Goal: Task Accomplishment & Management: Manage account settings

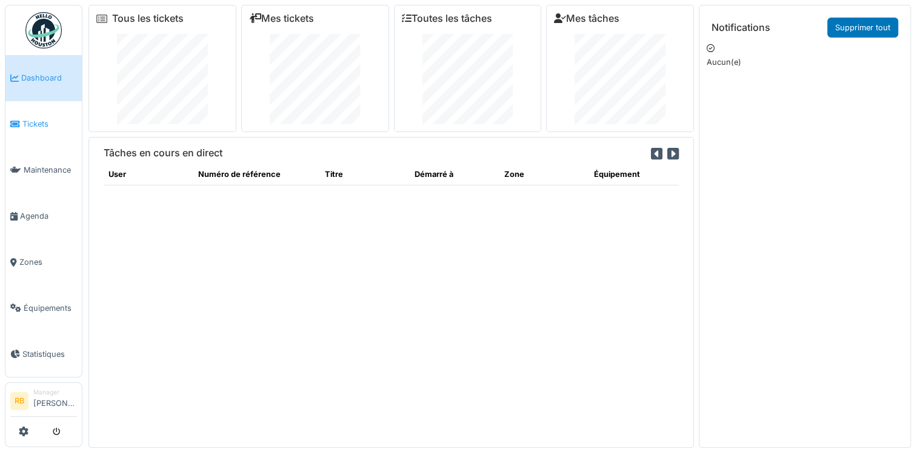
click at [29, 109] on link "Tickets" at bounding box center [43, 124] width 76 height 46
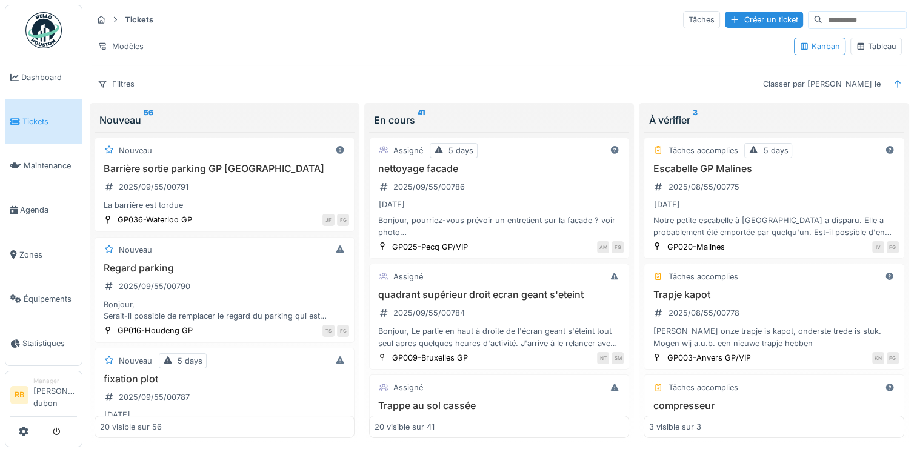
scroll to position [10, 0]
click at [249, 173] on div "Barrière sortie parking GP Waterloo 2025/09/55/00791 La barrière est tordue" at bounding box center [224, 186] width 249 height 49
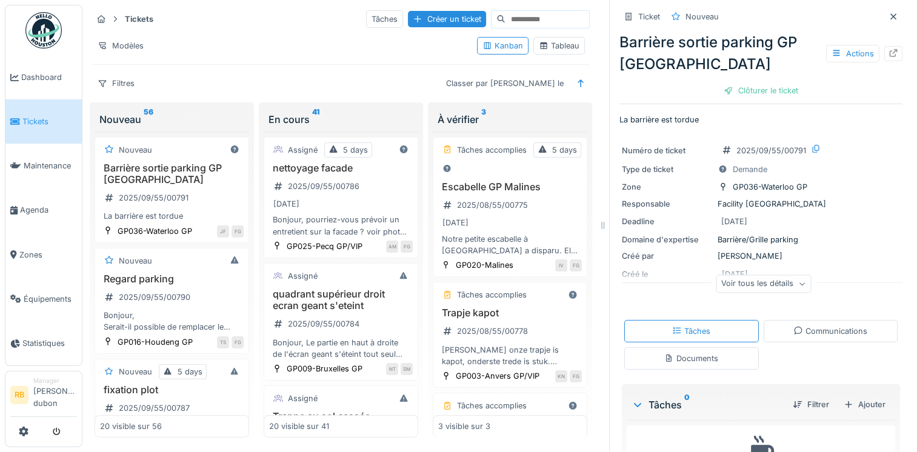
click at [814, 320] on div "Communications" at bounding box center [831, 331] width 135 height 22
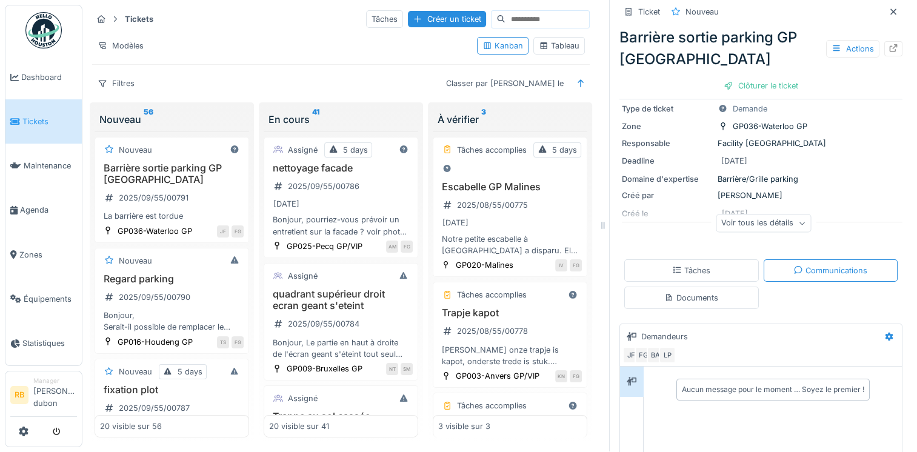
scroll to position [184, 0]
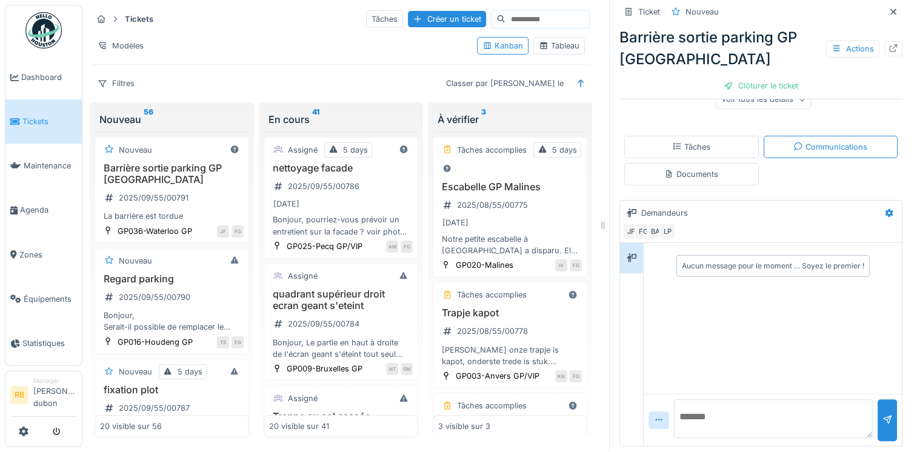
click at [686, 406] on textarea at bounding box center [773, 419] width 199 height 39
paste textarea "**********"
click at [743, 417] on textarea "**********" at bounding box center [769, 419] width 190 height 39
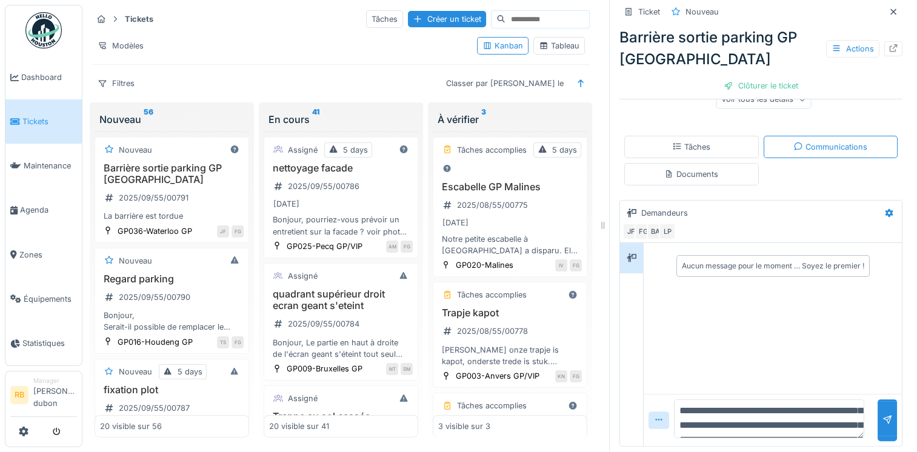
scroll to position [21, 0]
click at [733, 417] on textarea "**********" at bounding box center [769, 419] width 190 height 39
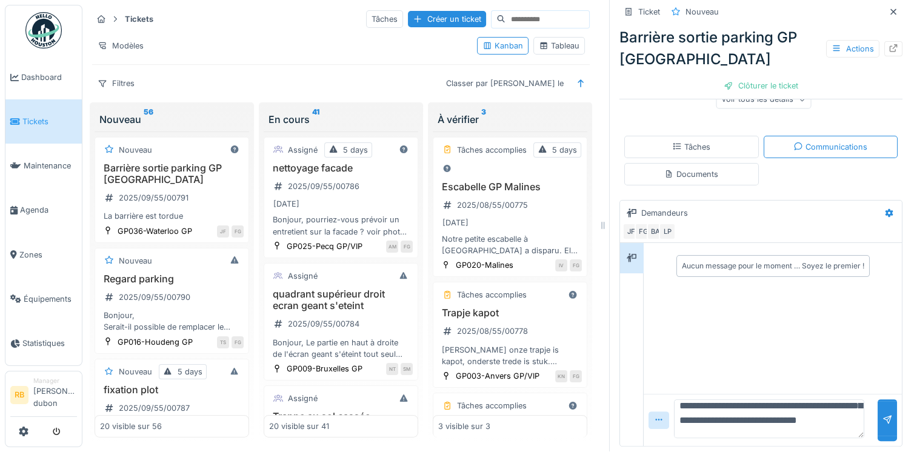
scroll to position [98, 0]
click at [822, 418] on textarea "**********" at bounding box center [769, 419] width 190 height 39
type textarea "**********"
click at [878, 413] on div at bounding box center [887, 421] width 19 height 42
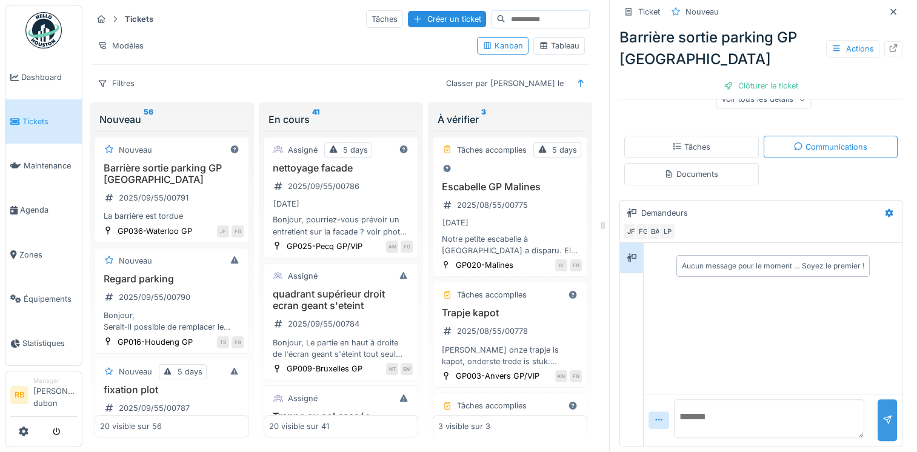
scroll to position [0, 0]
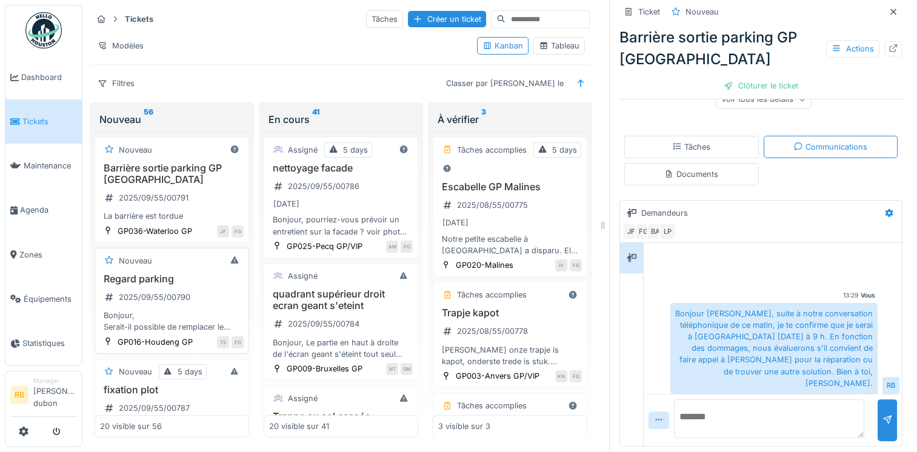
click at [195, 279] on div "Regard parking 2025/09/55/00790 Bonjour, Serait-il possible de remplacer le reg…" at bounding box center [172, 303] width 144 height 60
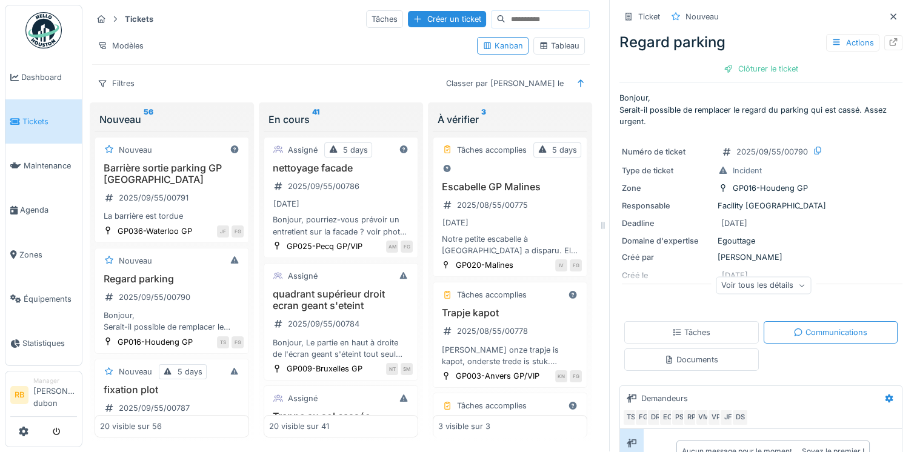
scroll to position [186, 0]
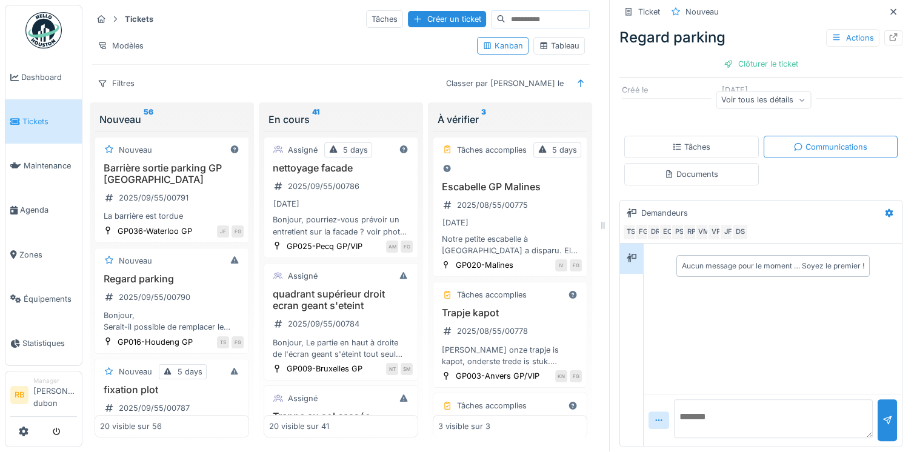
click at [689, 141] on div "Tâches" at bounding box center [691, 147] width 38 height 12
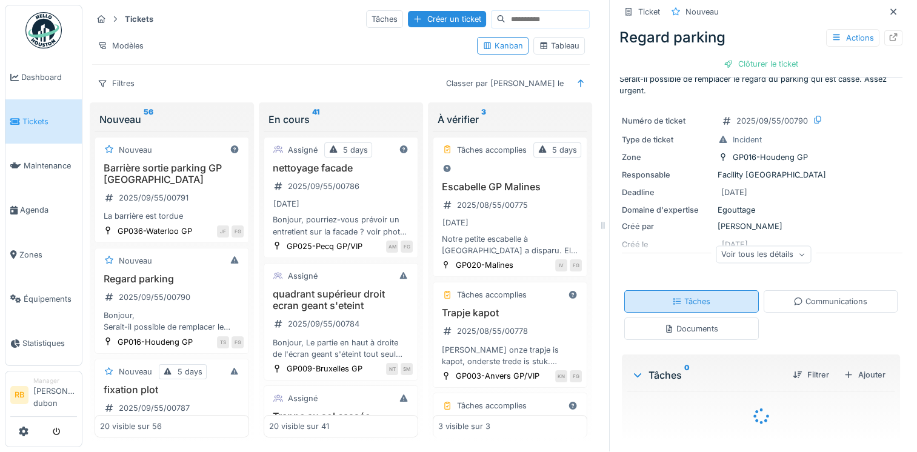
scroll to position [62, 0]
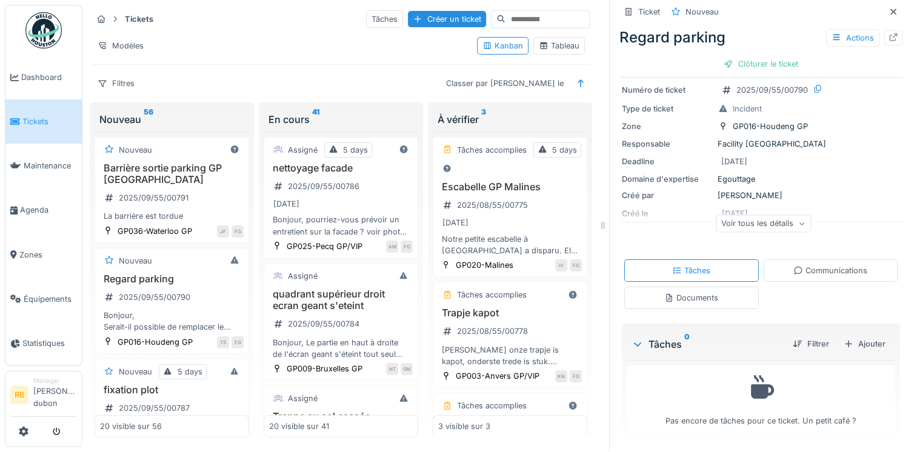
click at [672, 287] on div "Documents" at bounding box center [691, 298] width 135 height 22
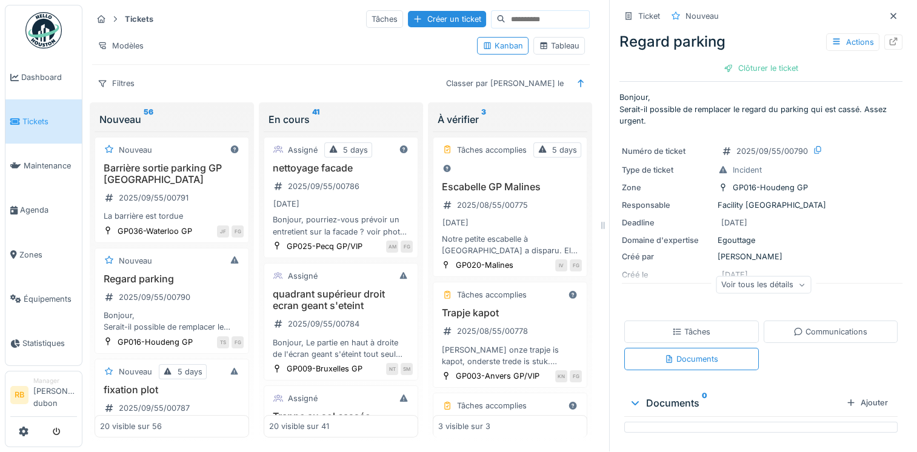
scroll to position [0, 0]
click at [809, 334] on div "Communications" at bounding box center [831, 332] width 135 height 22
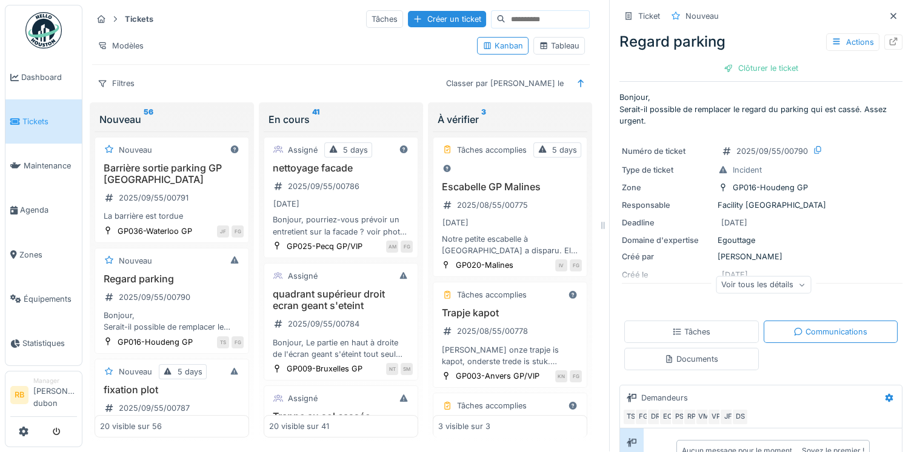
scroll to position [186, 0]
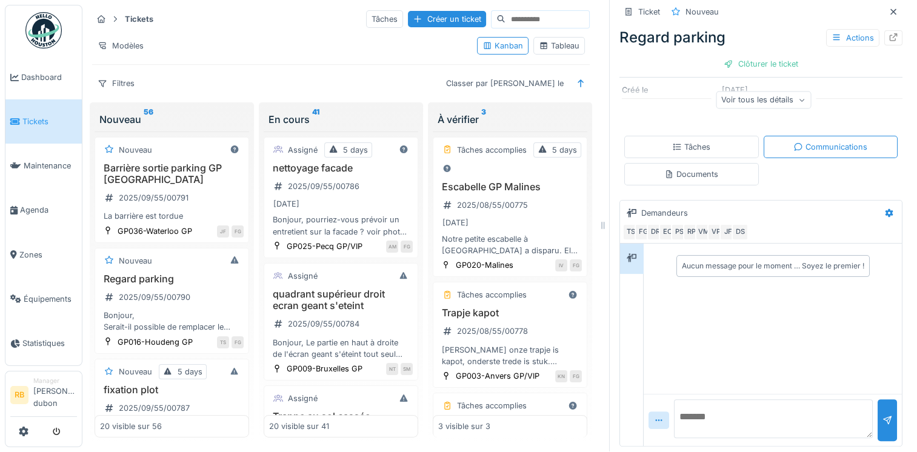
click at [694, 404] on textarea at bounding box center [773, 419] width 199 height 39
paste textarea "**********"
click at [754, 400] on textarea "**********" at bounding box center [769, 419] width 190 height 39
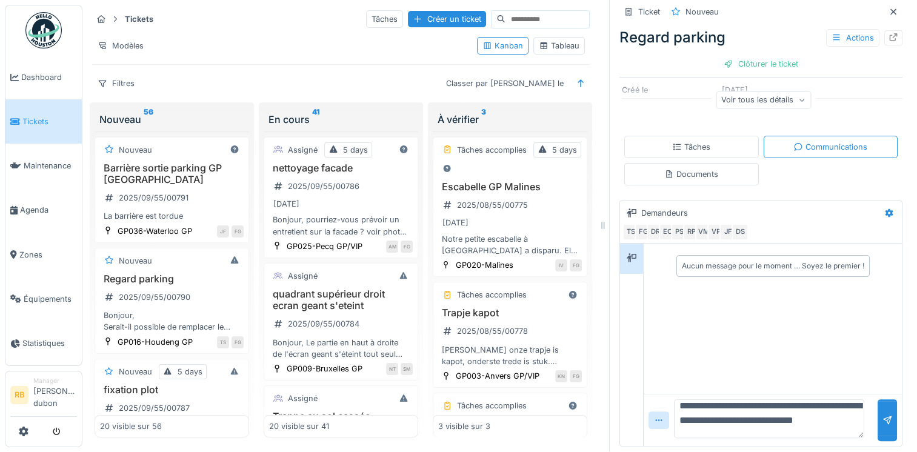
click at [785, 415] on textarea "**********" at bounding box center [769, 419] width 190 height 39
type textarea "**********"
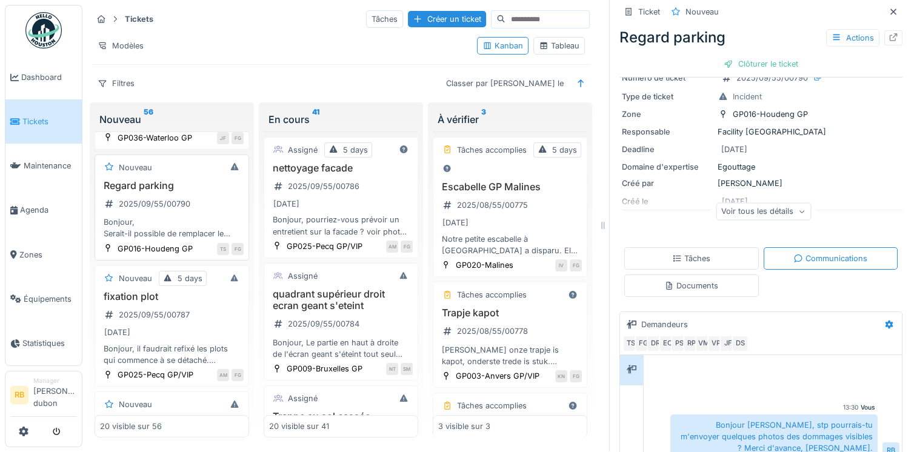
scroll to position [110, 0]
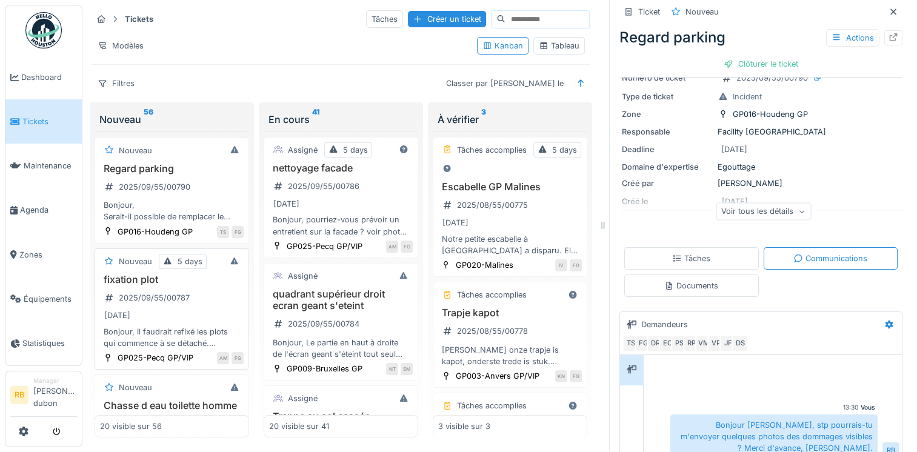
click at [218, 289] on div "fixation plot 2025/09/55/00787 01/09/2025 Bonjour, il faudrait refixé les plots…" at bounding box center [172, 311] width 144 height 75
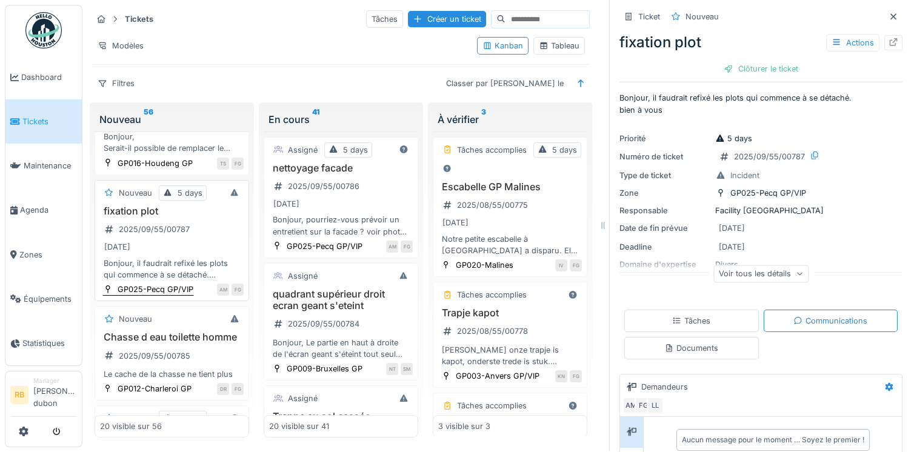
scroll to position [178, 0]
click at [742, 265] on div "Voir tous les détails" at bounding box center [761, 274] width 95 height 18
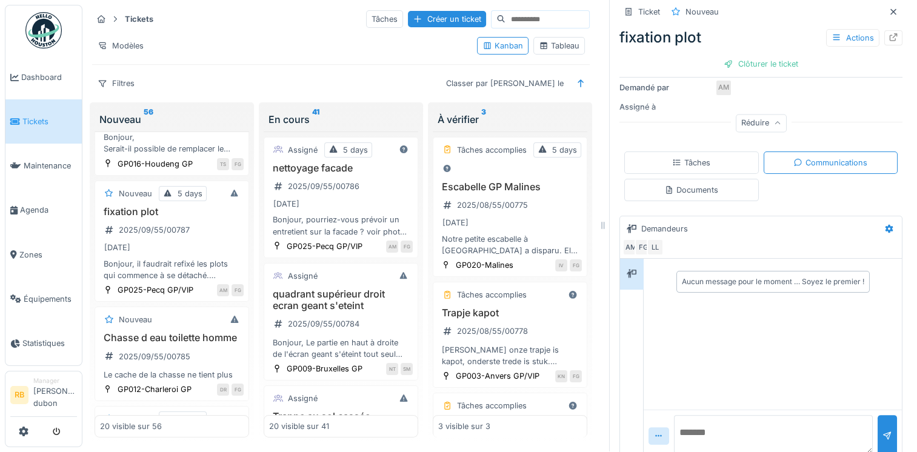
scroll to position [238, 0]
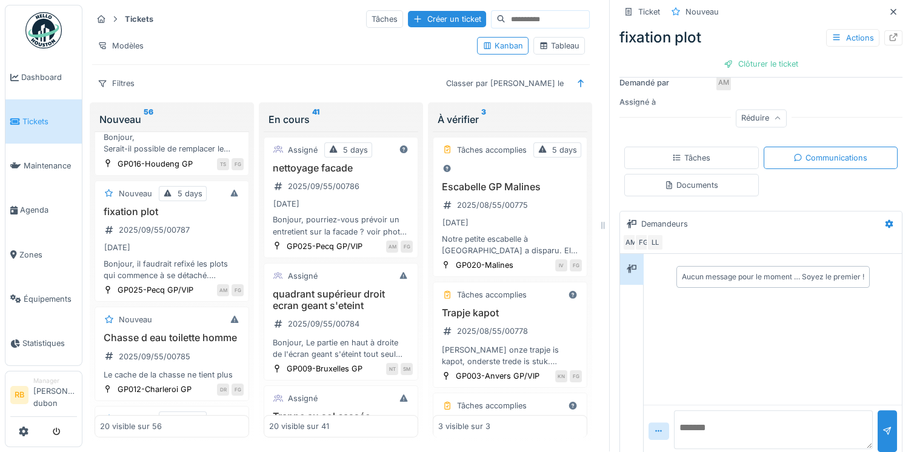
click at [744, 421] on textarea at bounding box center [773, 429] width 199 height 39
paste textarea "**********"
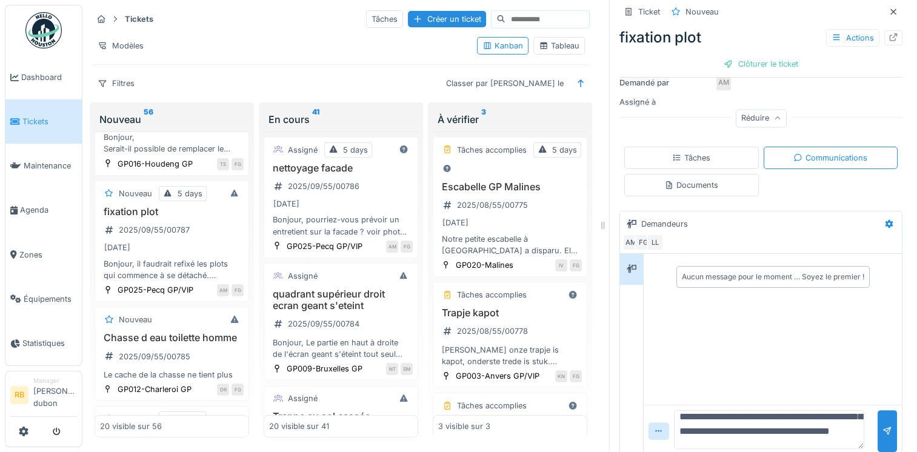
scroll to position [39, 0]
click at [790, 410] on textarea "**********" at bounding box center [769, 429] width 190 height 39
click at [815, 426] on textarea "**********" at bounding box center [769, 429] width 190 height 39
type textarea "**********"
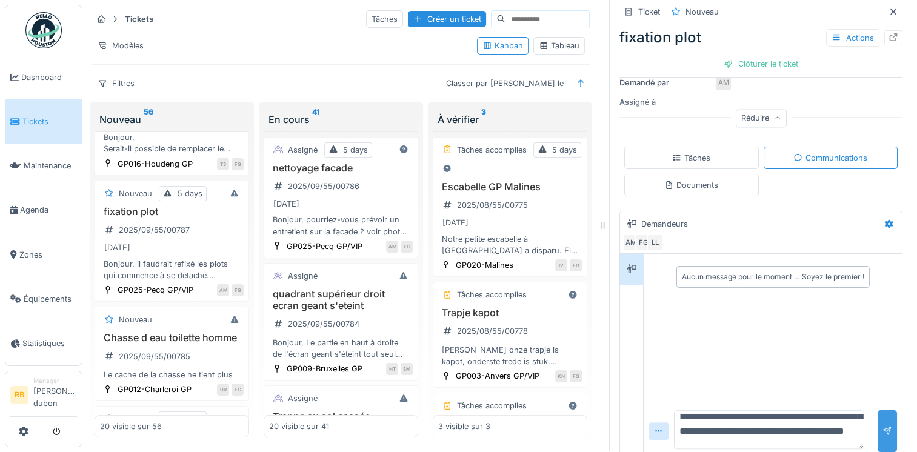
click at [878, 430] on div at bounding box center [887, 431] width 19 height 42
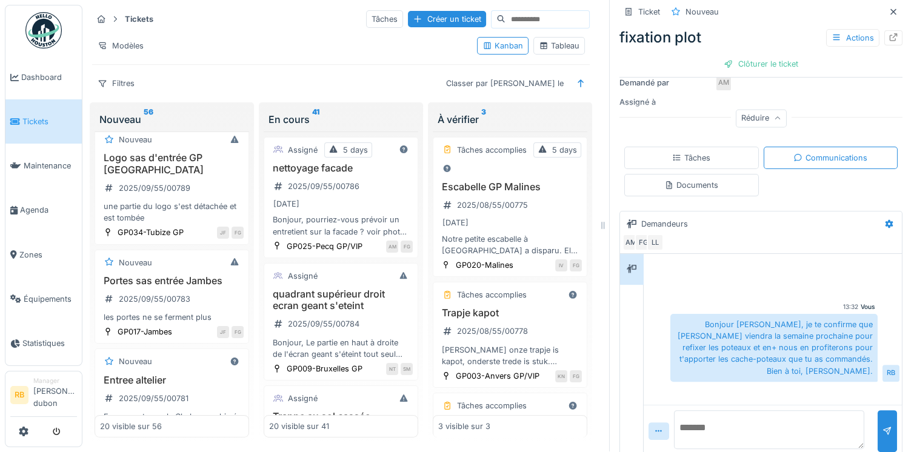
scroll to position [567, 0]
click at [206, 314] on div "Portes sas entrée Jambes 2025/09/55/00783 les portes ne se ferment plus" at bounding box center [172, 300] width 144 height 49
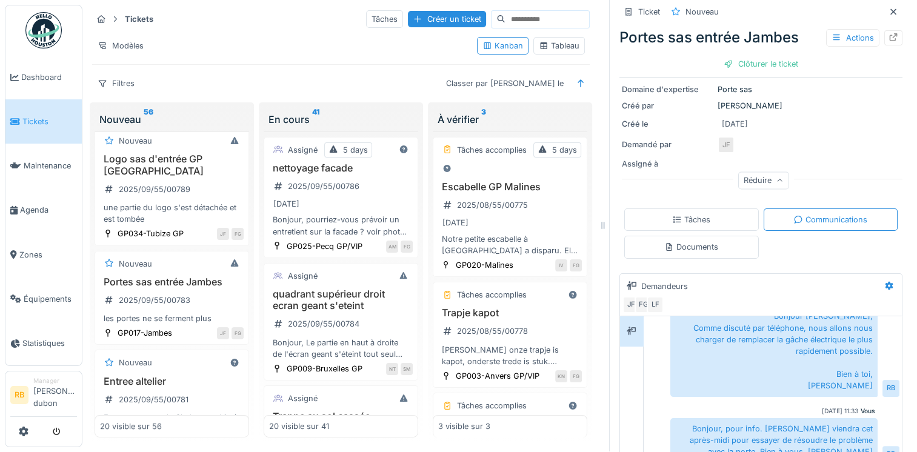
scroll to position [199, 0]
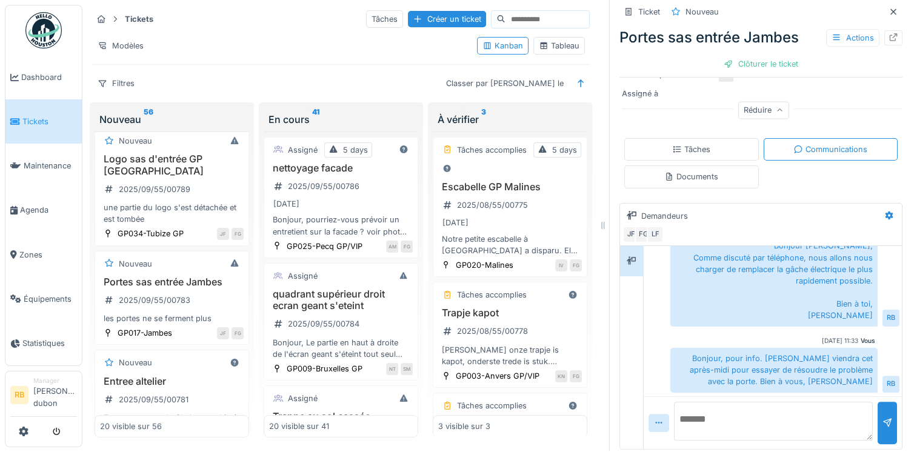
click at [735, 421] on textarea at bounding box center [773, 421] width 199 height 39
paste textarea "**********"
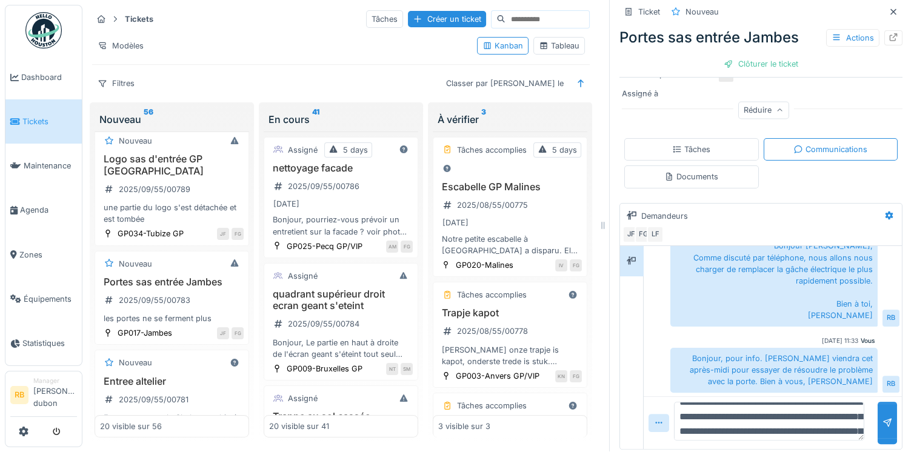
scroll to position [2, 0]
click at [806, 409] on textarea "**********" at bounding box center [769, 421] width 190 height 39
click at [825, 403] on textarea "**********" at bounding box center [769, 421] width 190 height 39
paste textarea "*****"
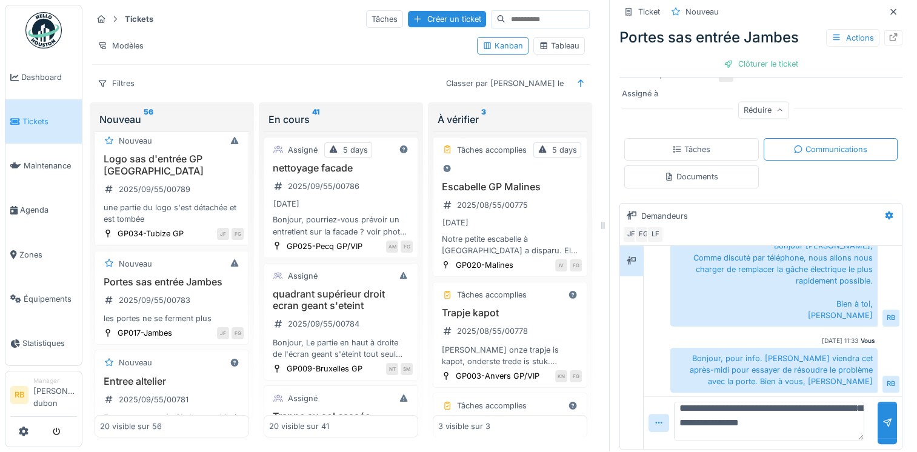
scroll to position [74, 0]
click at [786, 421] on textarea "**********" at bounding box center [769, 421] width 190 height 39
type textarea "**********"
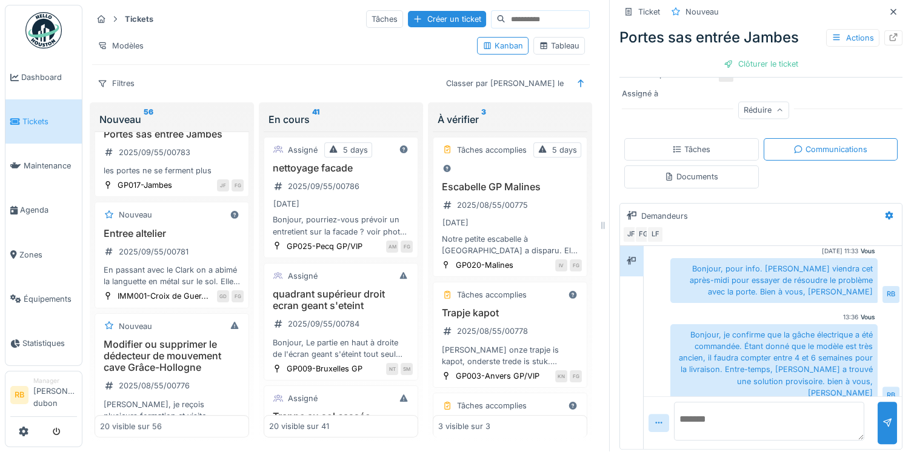
scroll to position [778, 0]
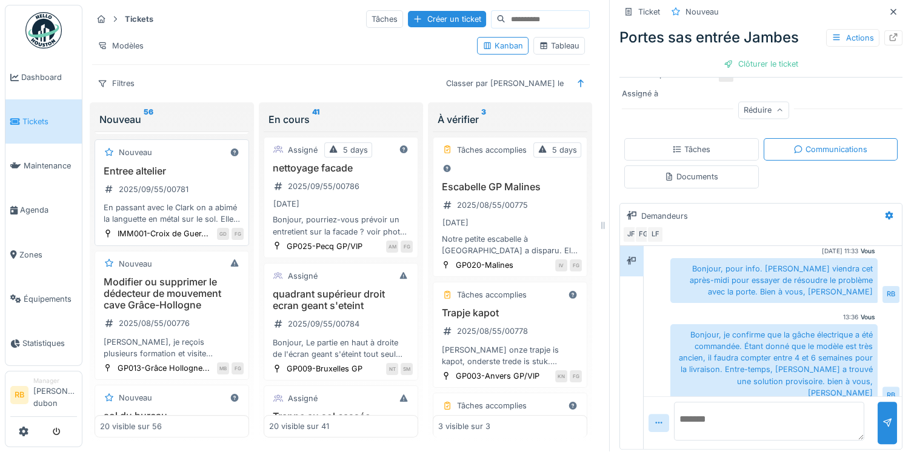
click at [193, 205] on div "Entree altelier 2025/09/55/00781 En passant avec le Clark on a abimé la languet…" at bounding box center [172, 196] width 144 height 60
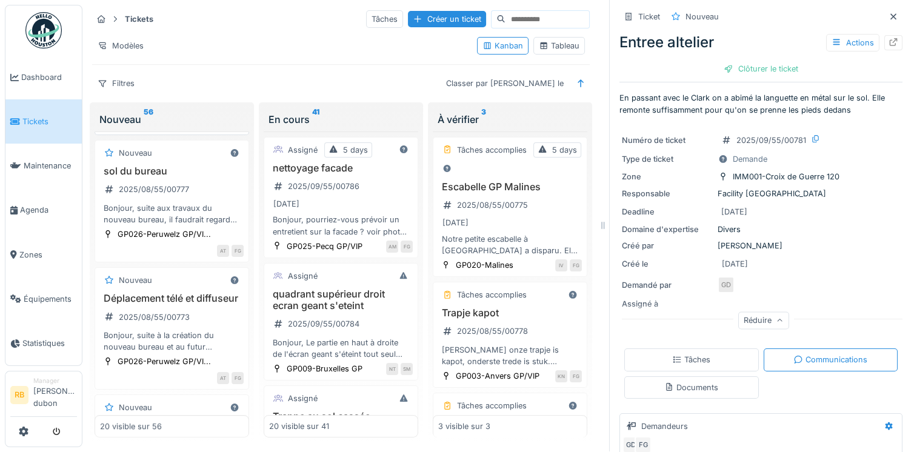
scroll to position [1060, 0]
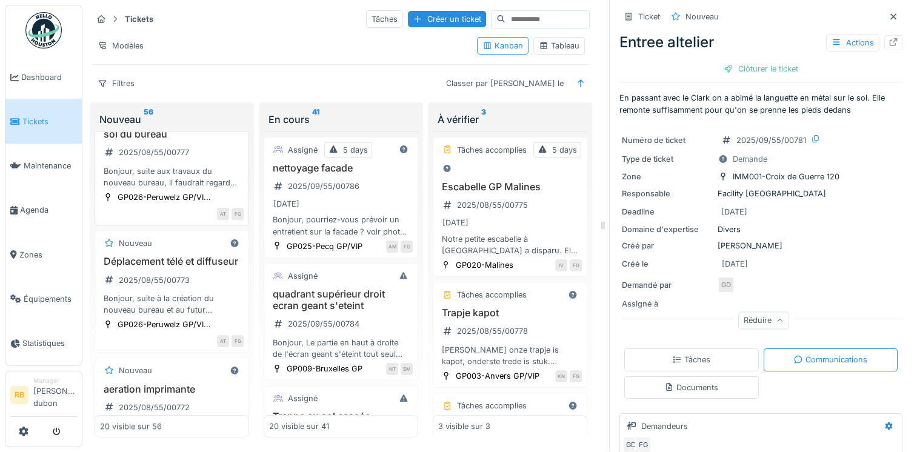
click at [184, 189] on div "Bonjour, suite aux travaux du nouveau bureau, il faudrait regarder ce qui pourr…" at bounding box center [172, 177] width 144 height 23
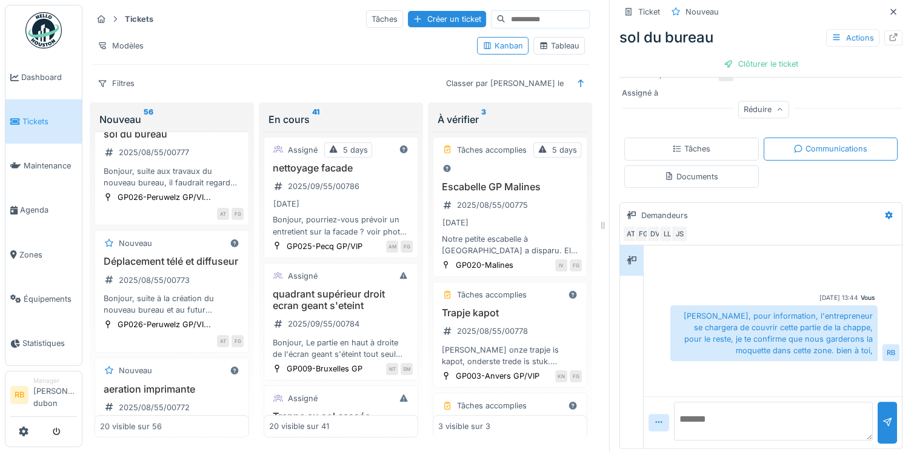
click at [735, 271] on div at bounding box center [772, 268] width 253 height 31
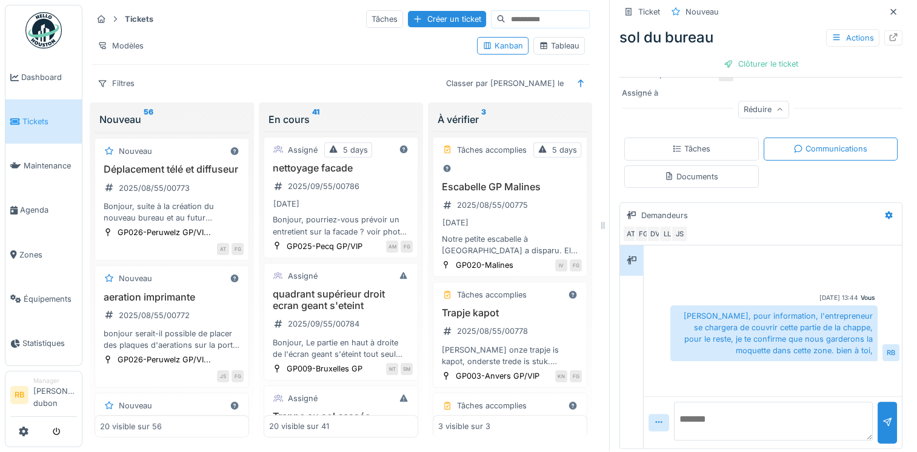
scroll to position [1158, 0]
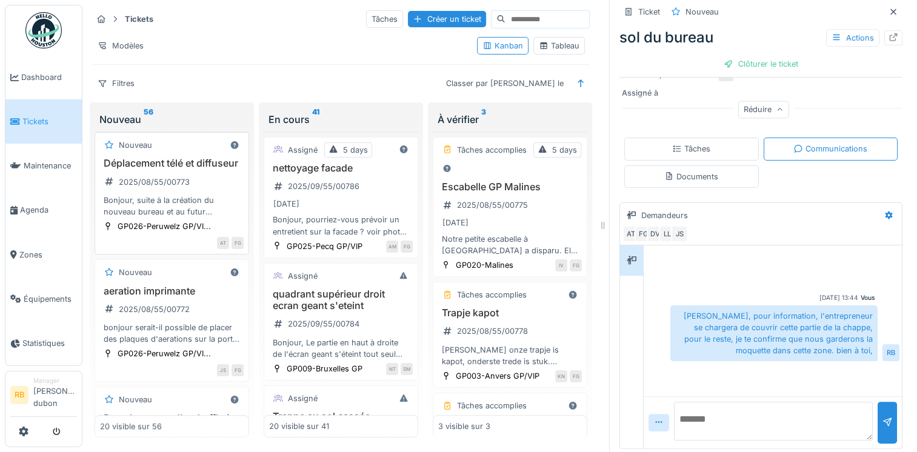
click at [211, 218] on div "Déplacement télé et diffuseur 2025/08/55/00773 Bonjour, suite à la création du …" at bounding box center [172, 188] width 144 height 60
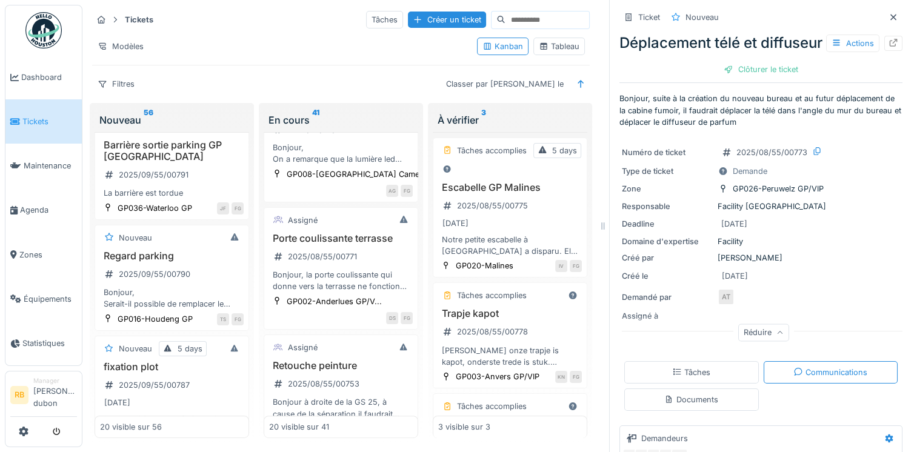
scroll to position [655, 0]
click at [357, 293] on div "Bonjour, la porte coulissante qui donne vers la terrasse ne fonctionne plus et …" at bounding box center [341, 281] width 144 height 23
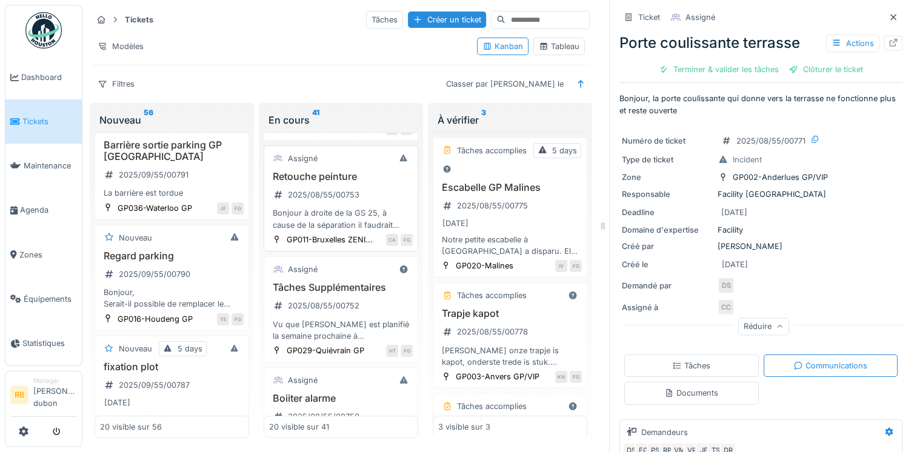
scroll to position [844, 0]
click at [355, 232] on div "Bonjour à droite de la GS 25, à cause de la séparation il faudrait refaire une …" at bounding box center [341, 220] width 144 height 23
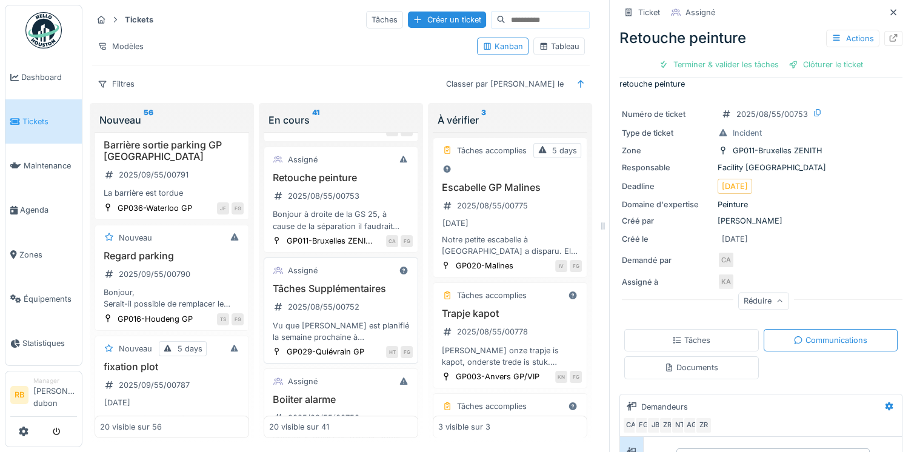
scroll to position [909, 0]
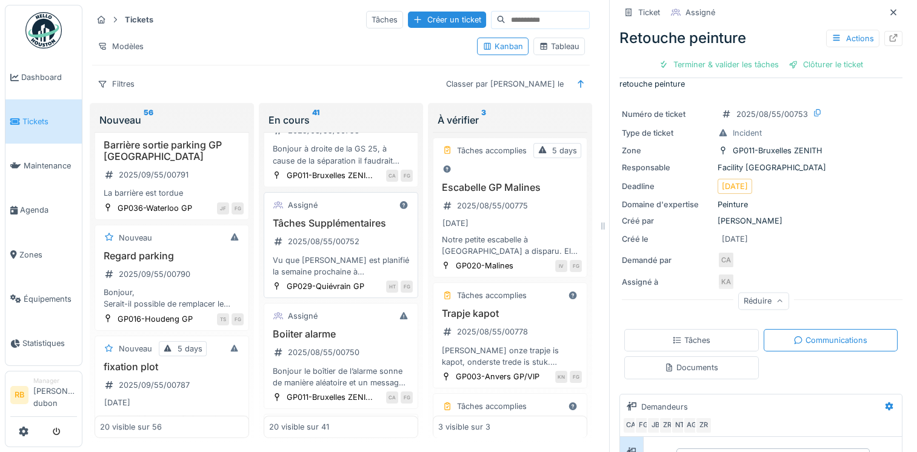
click at [371, 278] on div "Vu que [PERSON_NAME] est planifié la semaine prochaine à [GEOGRAPHIC_DATA](info…" at bounding box center [341, 266] width 144 height 23
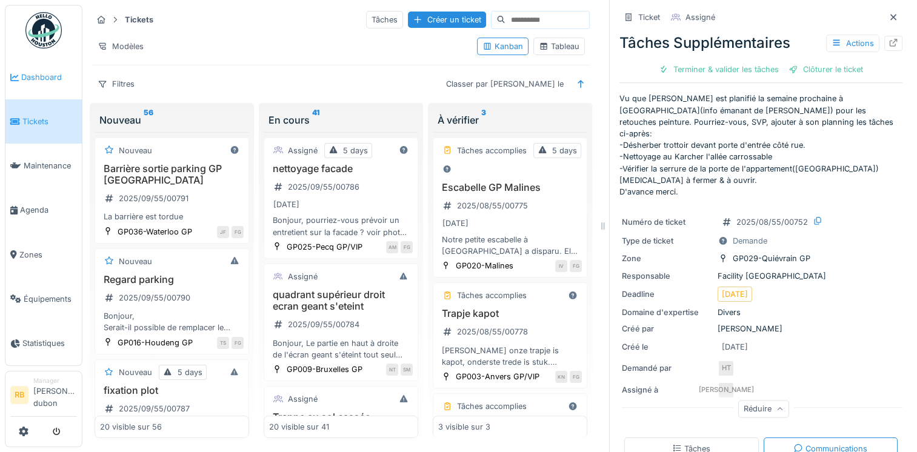
click at [34, 79] on span "Dashboard" at bounding box center [49, 78] width 56 height 12
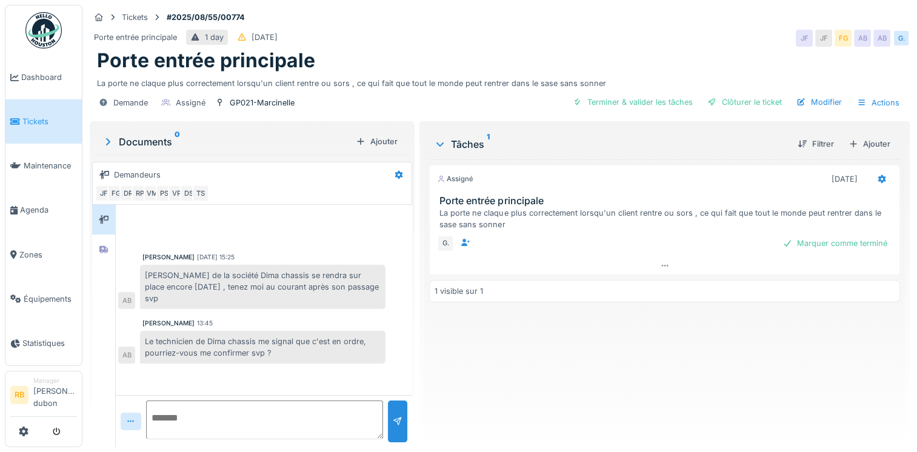
click at [398, 57] on div "Porte entrée principale" at bounding box center [500, 60] width 806 height 23
click at [17, 121] on icon at bounding box center [15, 122] width 10 height 8
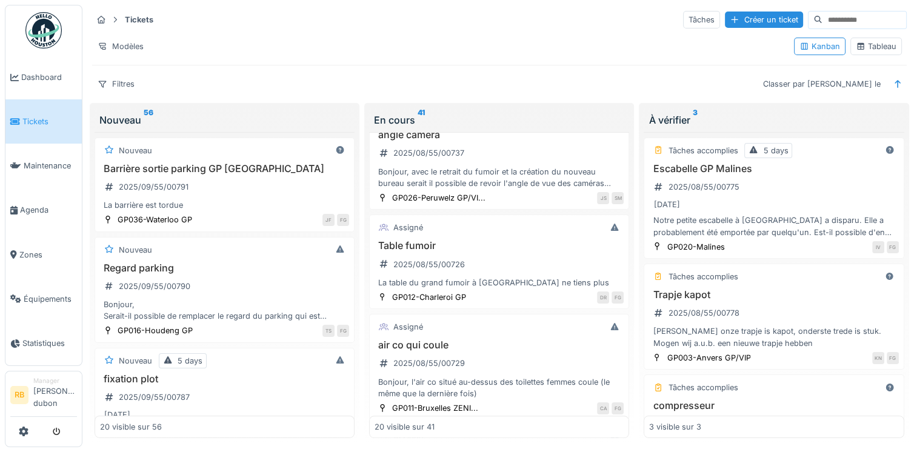
scroll to position [1159, 0]
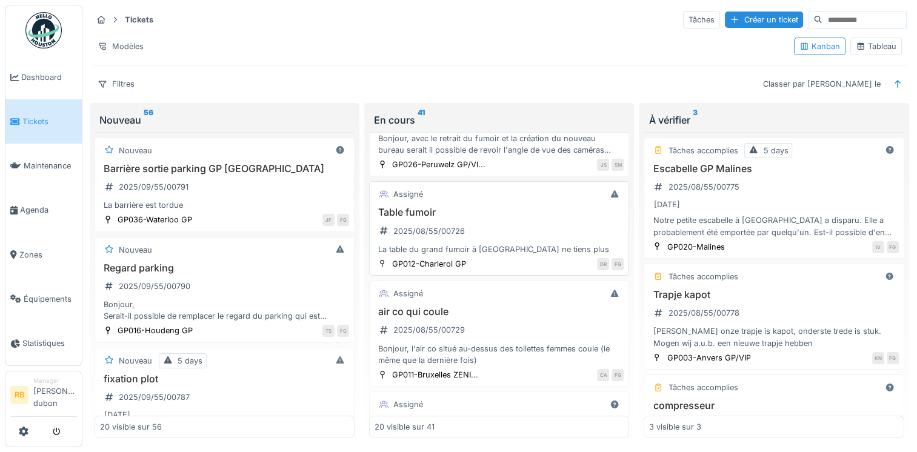
click at [500, 244] on div "La table du grand fumoir à charleroi ne tiens plus" at bounding box center [499, 250] width 249 height 12
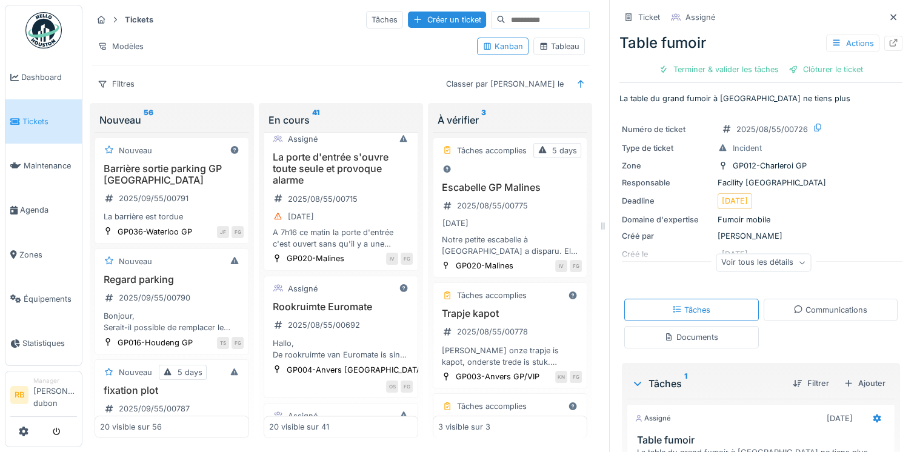
scroll to position [1570, 0]
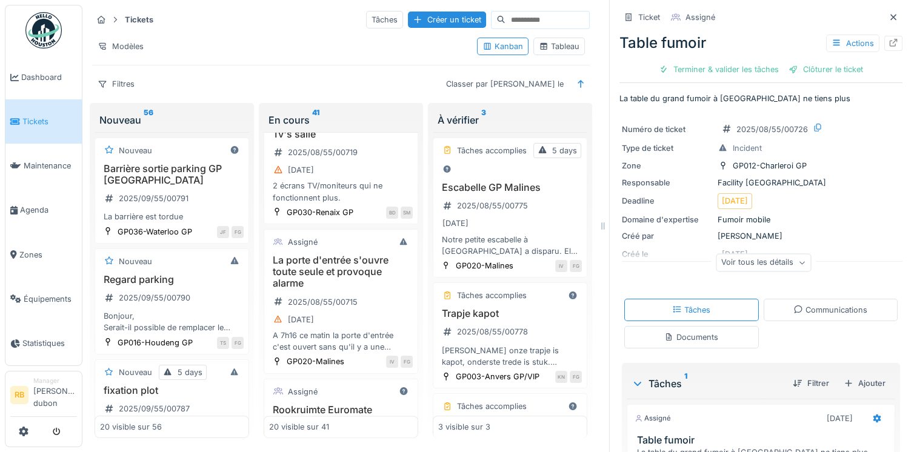
click at [356, 178] on div "15/08/2025" at bounding box center [341, 169] width 144 height 15
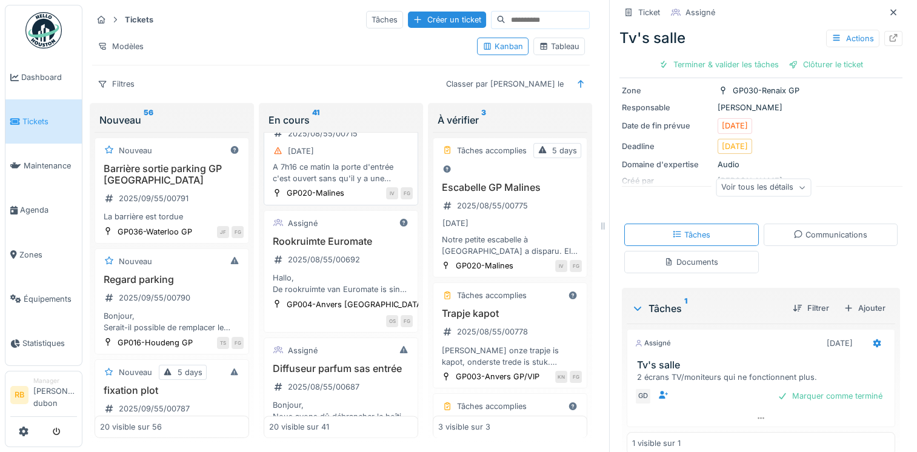
scroll to position [1728, 0]
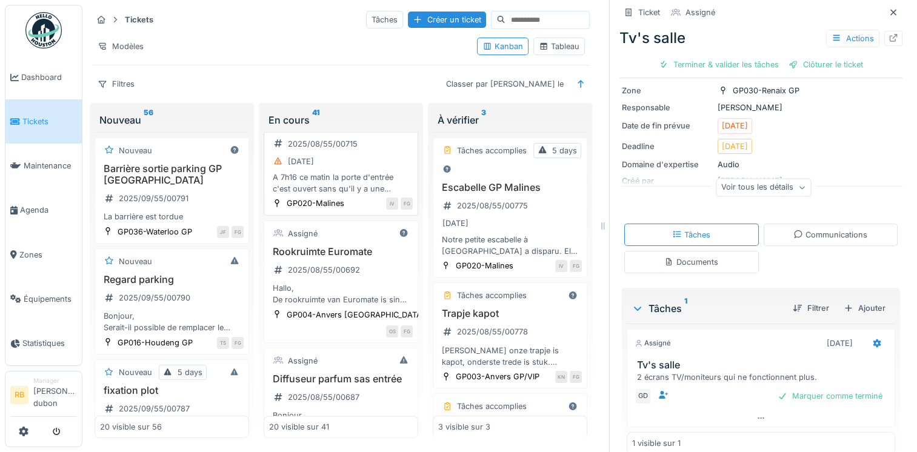
click at [356, 195] on div "A 7h16 ce matin la porte d'entrée c'est ouvert sans qu'il y a une personne qui …" at bounding box center [341, 183] width 144 height 23
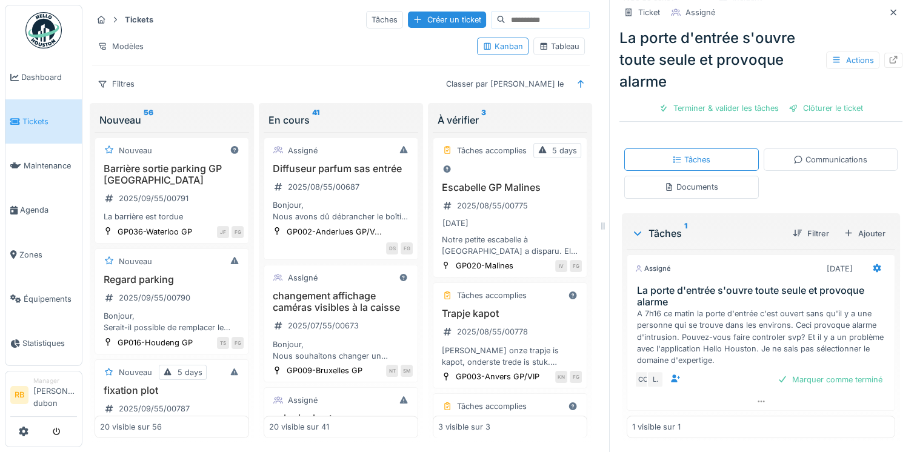
scroll to position [1938, 0]
click at [375, 176] on h3 "Diffuseur parfum sas entrée" at bounding box center [341, 170] width 144 height 12
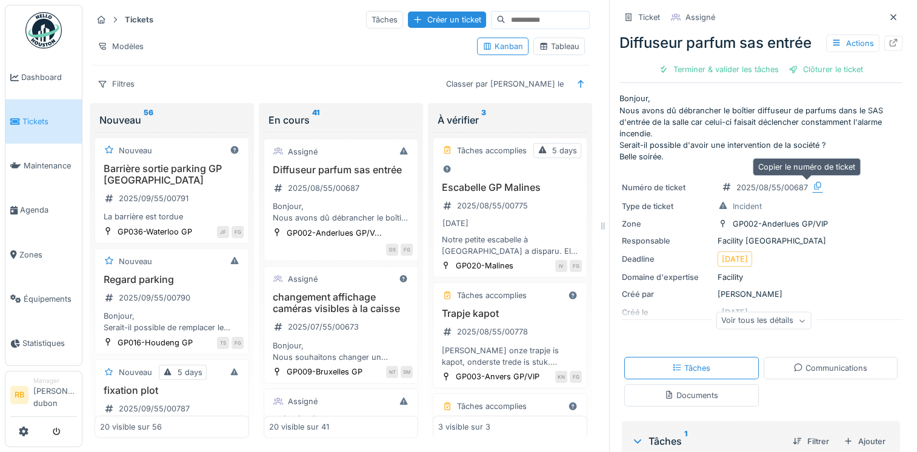
click at [813, 181] on div at bounding box center [818, 187] width 10 height 12
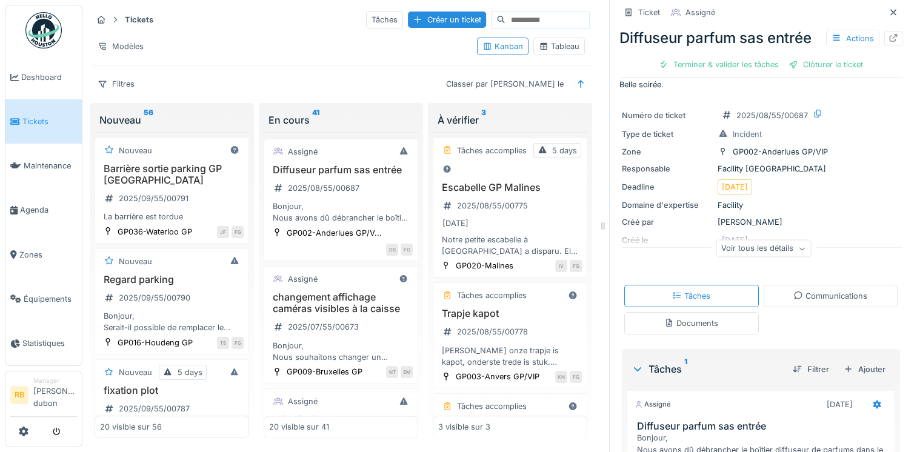
click at [798, 247] on icon at bounding box center [801, 249] width 7 height 6
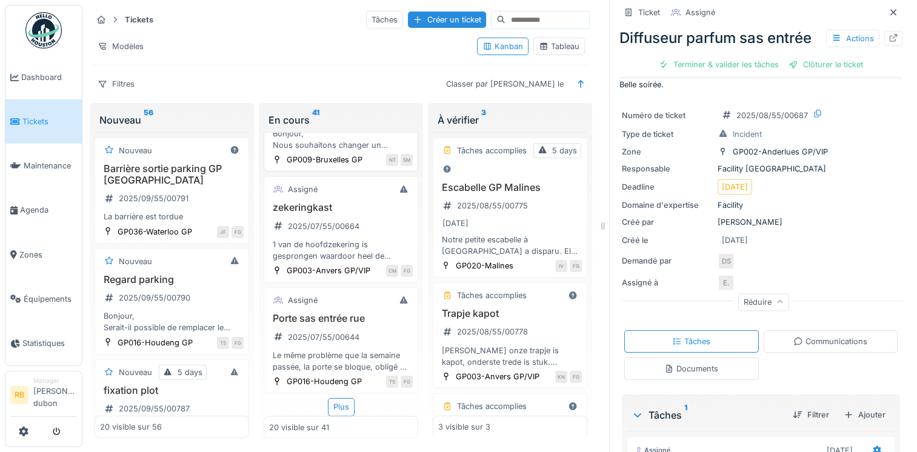
scroll to position [2238, 0]
click at [312, 79] on div "Filtres Classer par Créé le" at bounding box center [341, 84] width 498 height 18
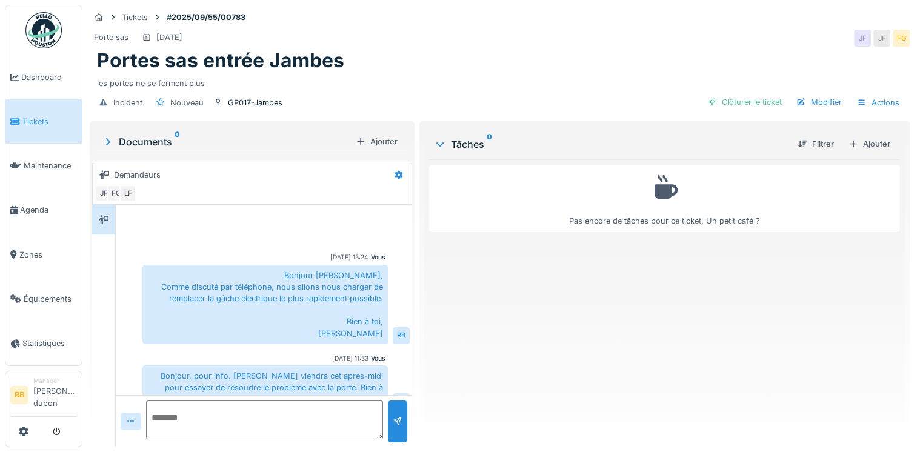
scroll to position [206, 0]
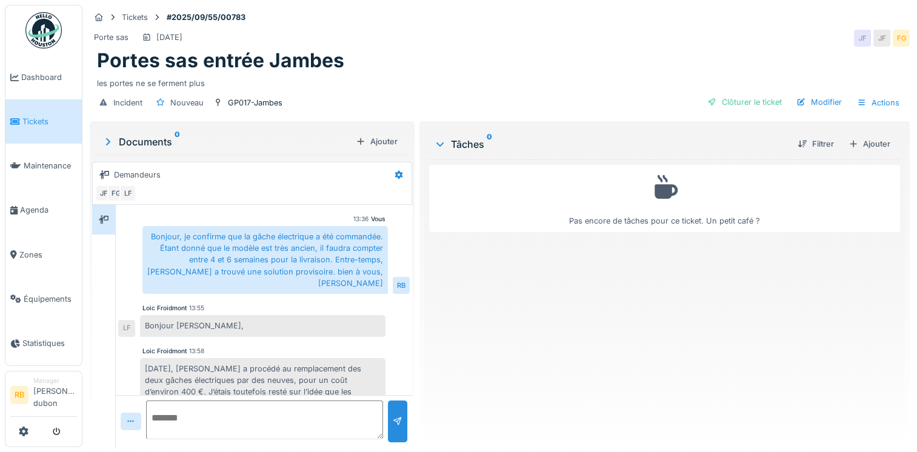
click at [256, 347] on div "Loic Froidmont 13:58" at bounding box center [263, 351] width 243 height 9
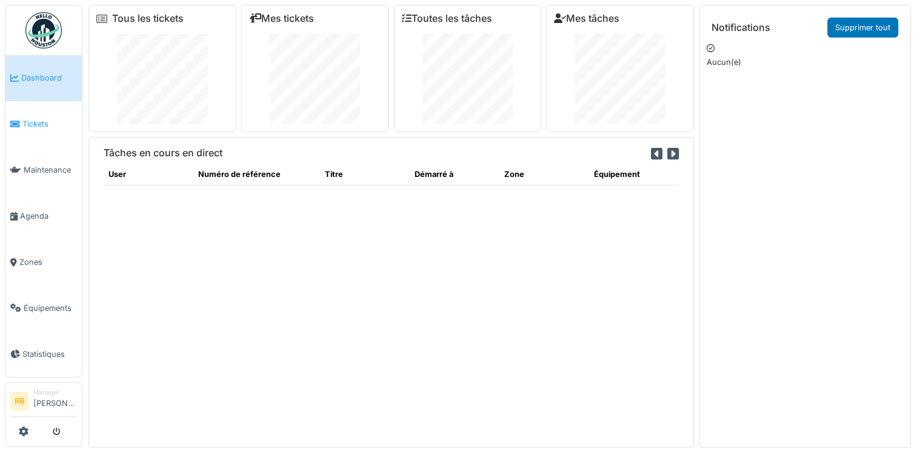
click at [39, 125] on span "Tickets" at bounding box center [49, 124] width 55 height 12
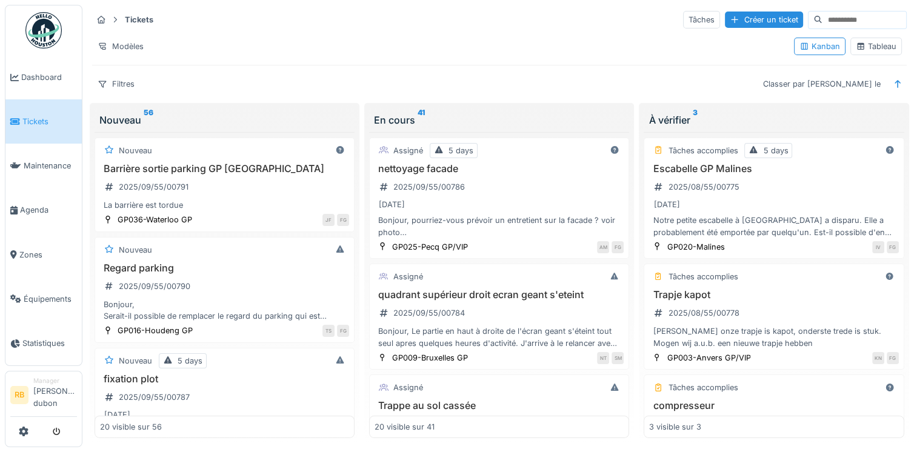
click at [817, 121] on div "À vérifier 3" at bounding box center [774, 120] width 250 height 15
click at [484, 90] on div "Filtres Classer par Créé le" at bounding box center [499, 84] width 815 height 18
click at [289, 76] on div "Filtres Classer par Créé le" at bounding box center [499, 84] width 815 height 18
click at [42, 84] on link "Dashboard" at bounding box center [43, 77] width 76 height 44
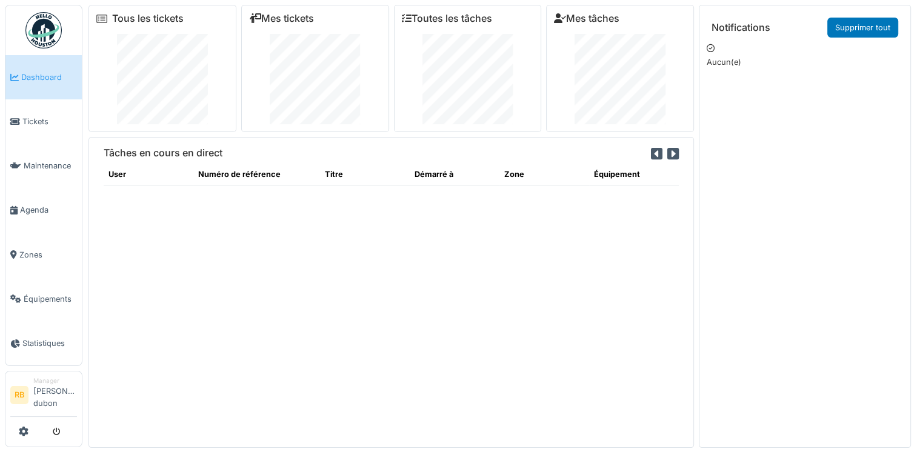
click at [85, 110] on div "Tous les tickets Mes tickets Toutes les tâches Mes tâches Tâches en cours en di…" at bounding box center [499, 224] width 835 height 448
click at [51, 120] on span "Tickets" at bounding box center [49, 122] width 55 height 12
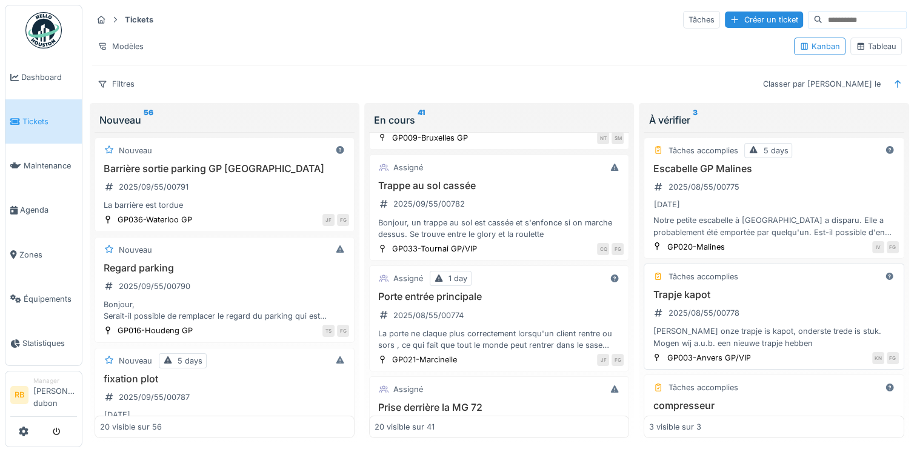
scroll to position [67, 0]
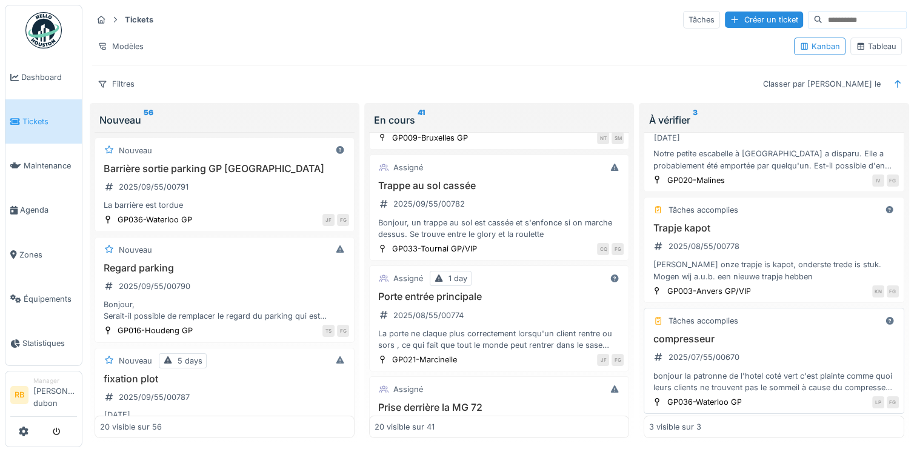
click at [741, 372] on div "bonjour la patronne de l'hotel coté vert c'est plainte comme quoi leurs clients…" at bounding box center [773, 381] width 249 height 23
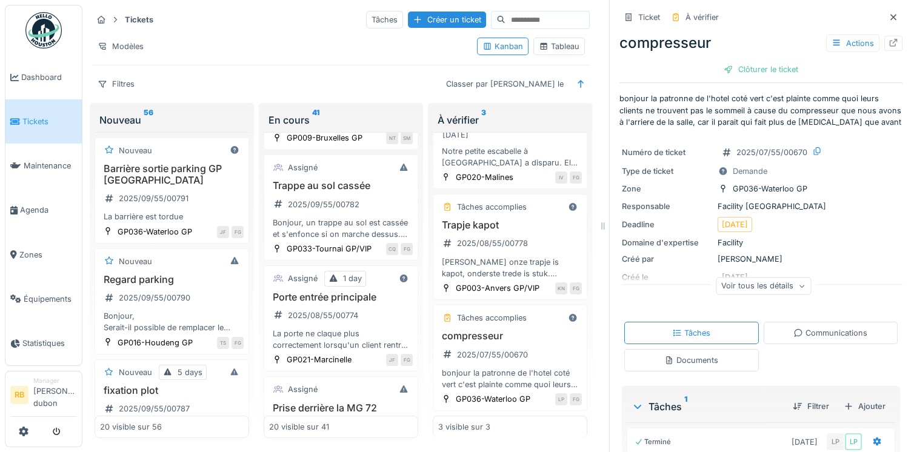
scroll to position [87, 0]
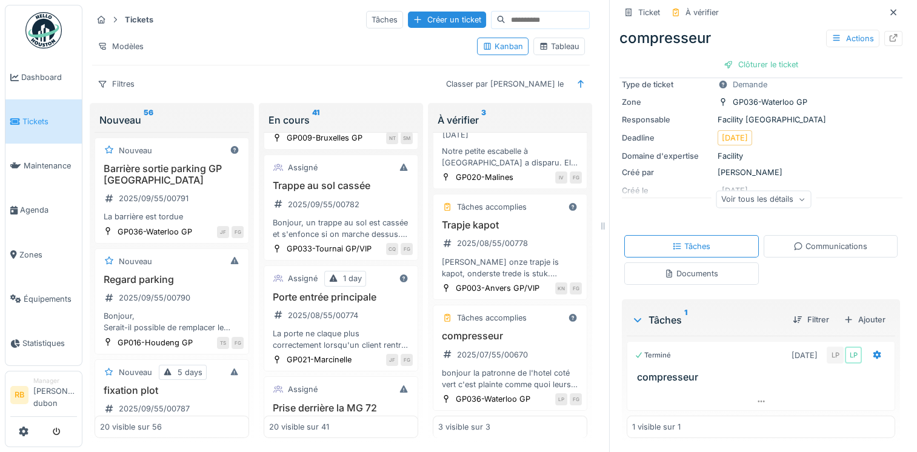
click at [749, 195] on div "Voir tous les détails" at bounding box center [763, 199] width 95 height 18
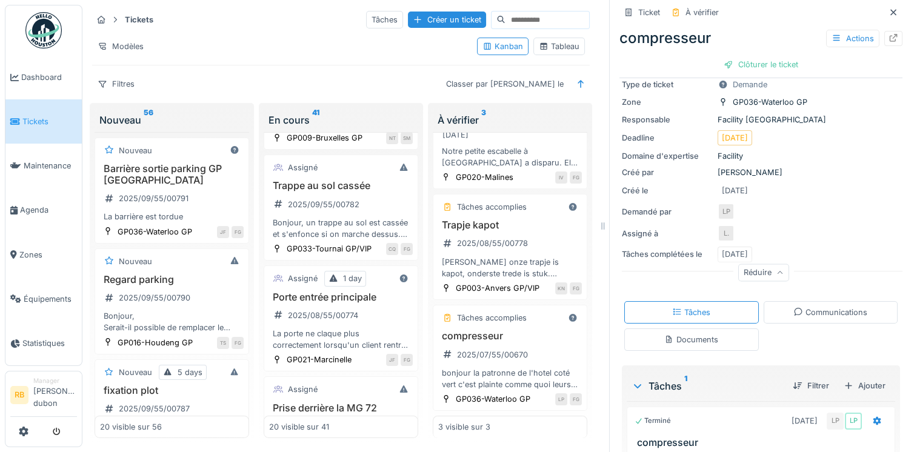
click at [843, 241] on div "Numéro de ticket 2025/07/55/00670 Type de ticket Demande Zone GP036-Waterloo GP…" at bounding box center [761, 169] width 283 height 236
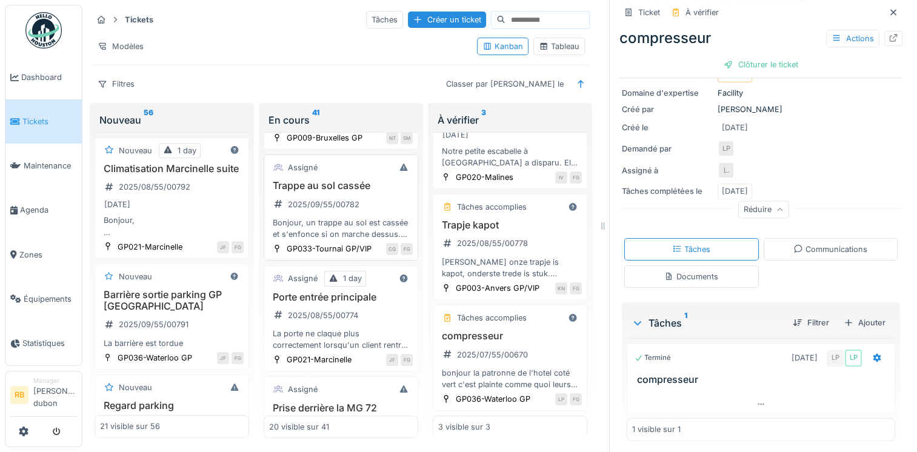
scroll to position [0, 0]
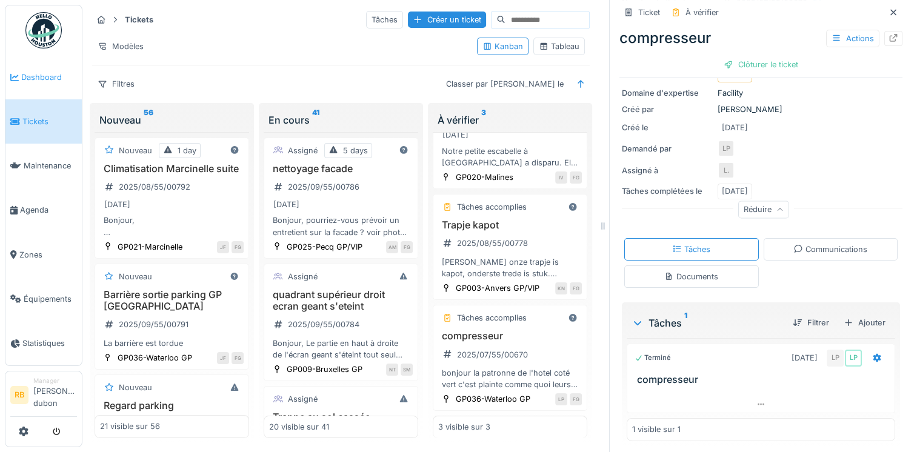
click at [36, 69] on link "Dashboard" at bounding box center [43, 77] width 76 height 44
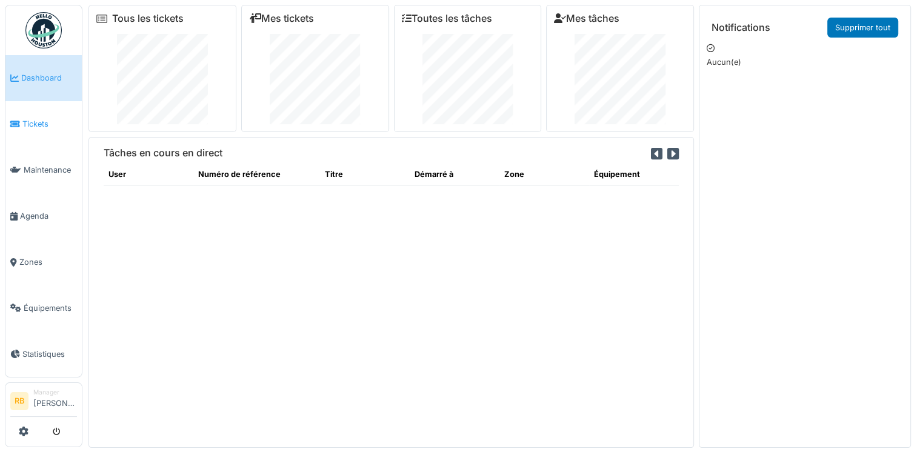
click at [37, 119] on span "Tickets" at bounding box center [49, 124] width 55 height 12
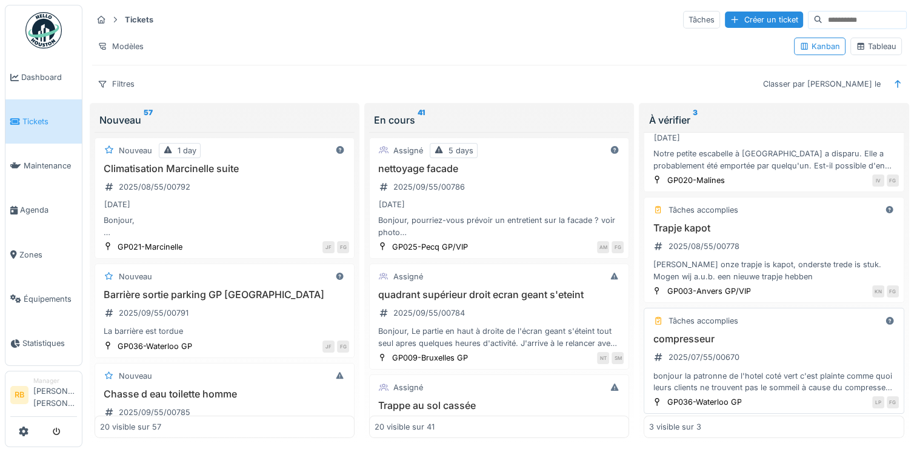
click at [797, 389] on div "bonjour la patronne de l'hotel coté vert c'est plainte comme quoi leurs clients…" at bounding box center [773, 381] width 249 height 23
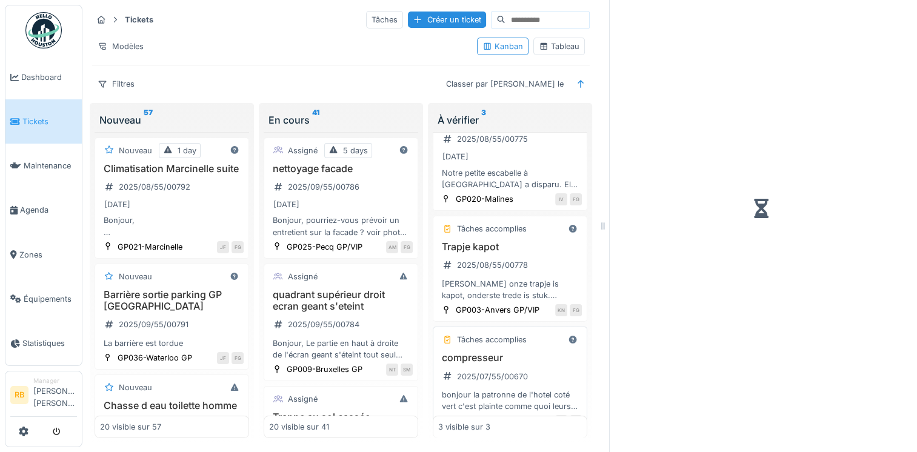
scroll to position [102, 0]
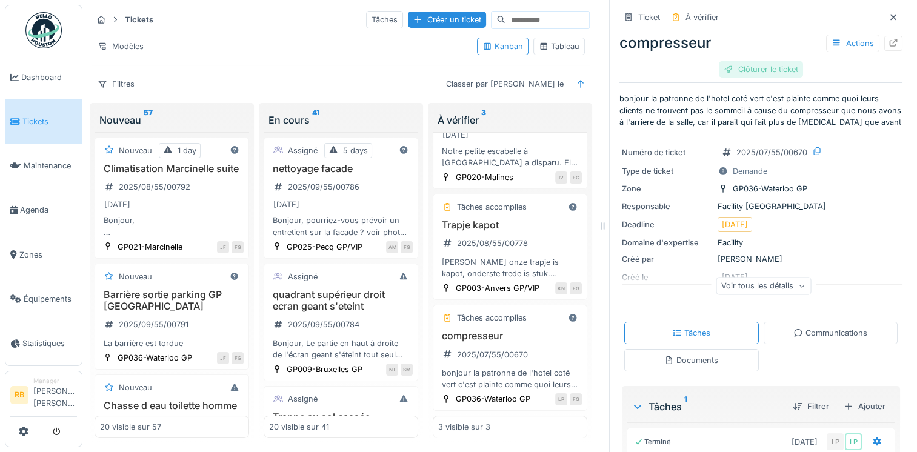
click at [751, 69] on div "Clôturer le ticket" at bounding box center [761, 69] width 84 height 16
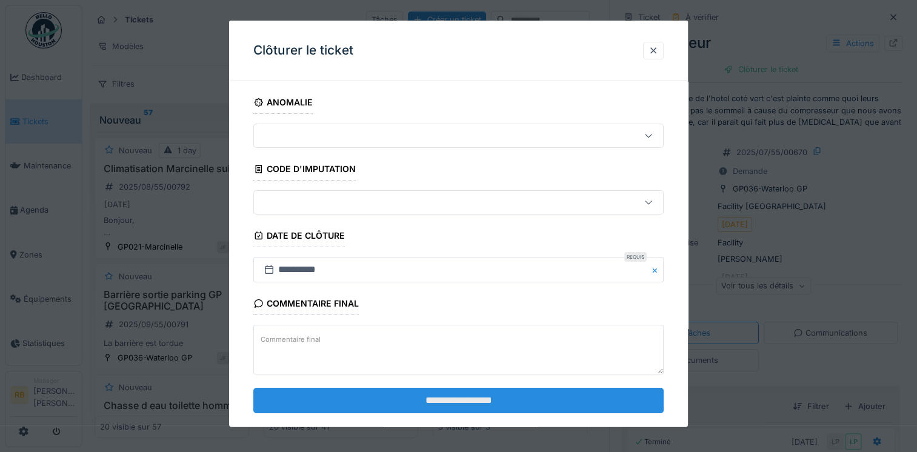
click at [432, 396] on input "**********" at bounding box center [458, 399] width 410 height 25
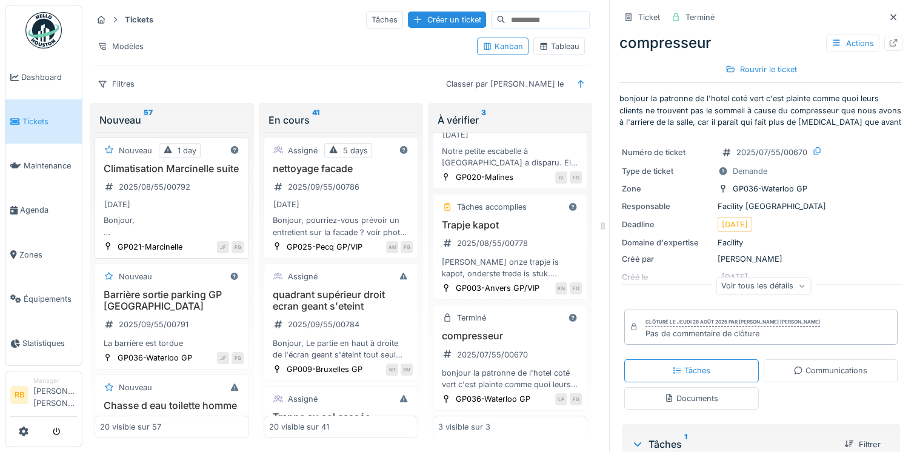
click at [218, 223] on div "Climatisation Marcinelle suite 2025/08/55/00792 28/08/2025 Bonjour, La société …" at bounding box center [172, 200] width 144 height 75
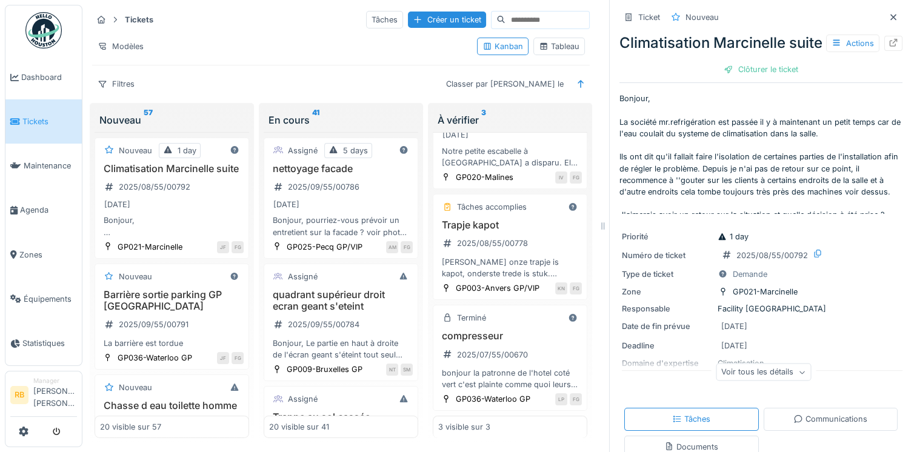
scroll to position [46, 0]
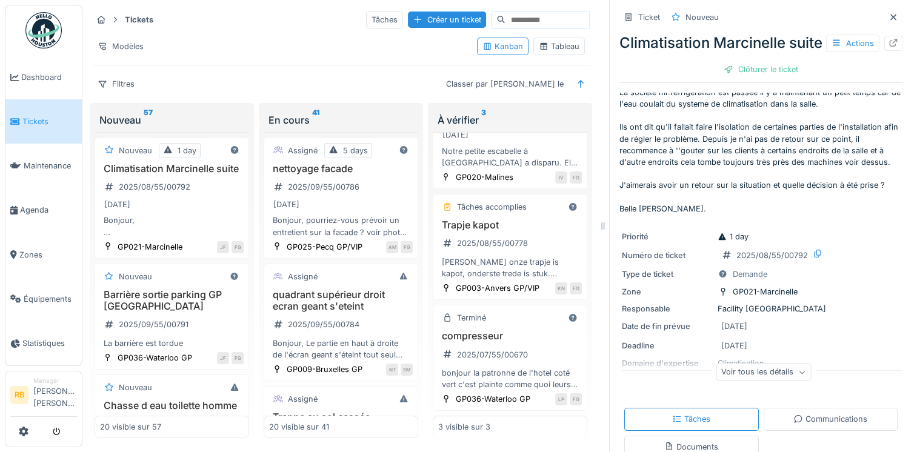
click at [694, 184] on p "Bonjour, La société mr.refrigération est passée il y à maintenant un petit temp…" at bounding box center [761, 153] width 283 height 121
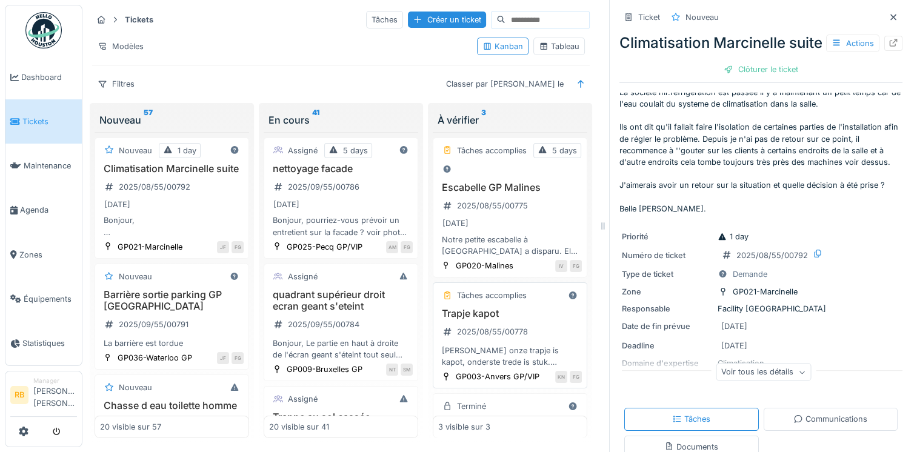
scroll to position [119, 0]
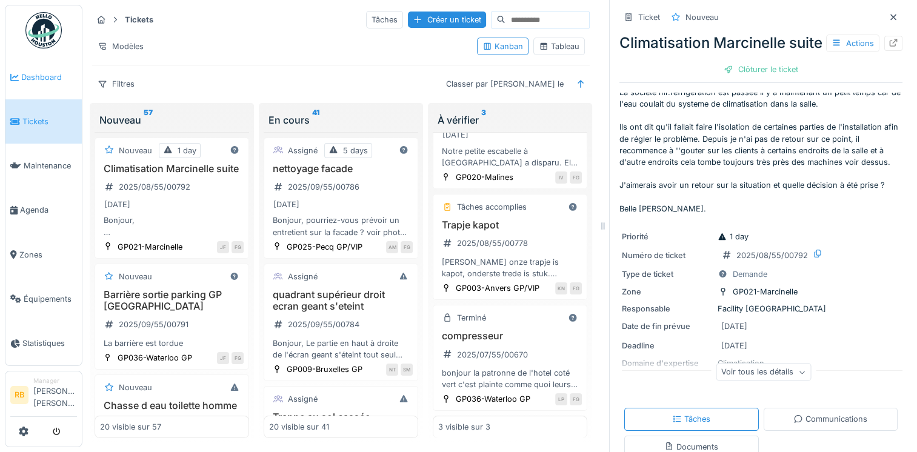
click at [34, 72] on span "Dashboard" at bounding box center [49, 78] width 56 height 12
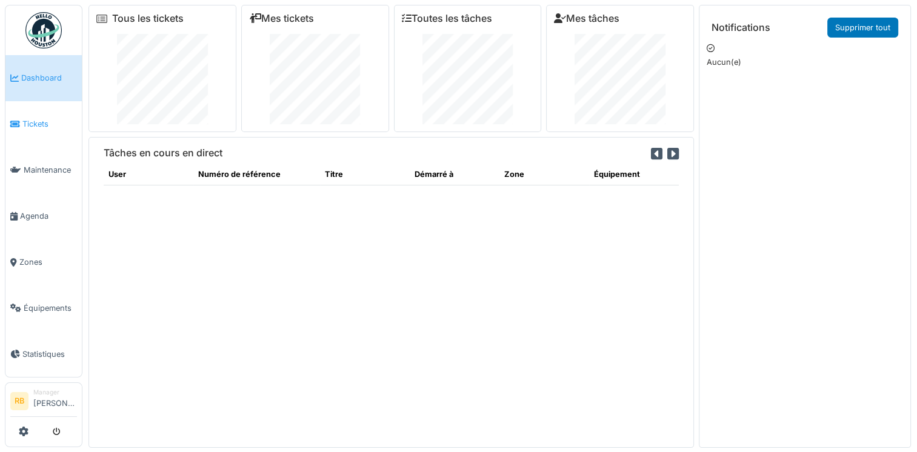
click at [39, 127] on link "Tickets" at bounding box center [43, 124] width 76 height 46
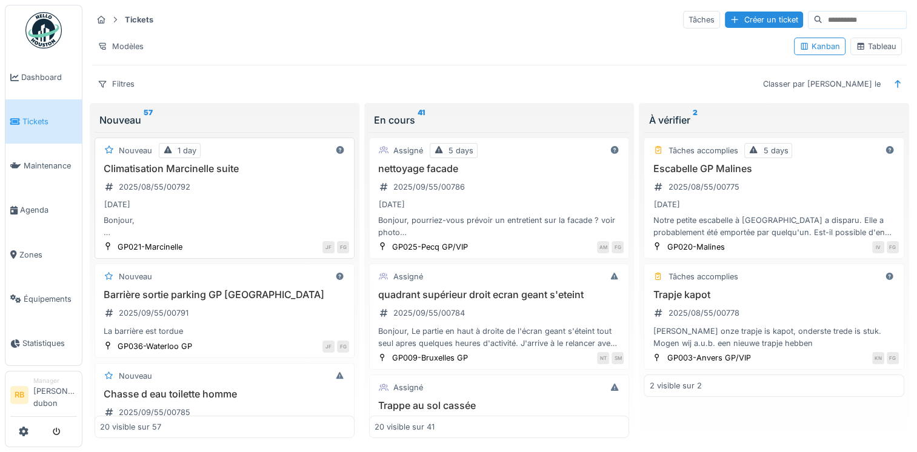
click at [234, 197] on div "[DATE]" at bounding box center [224, 204] width 249 height 15
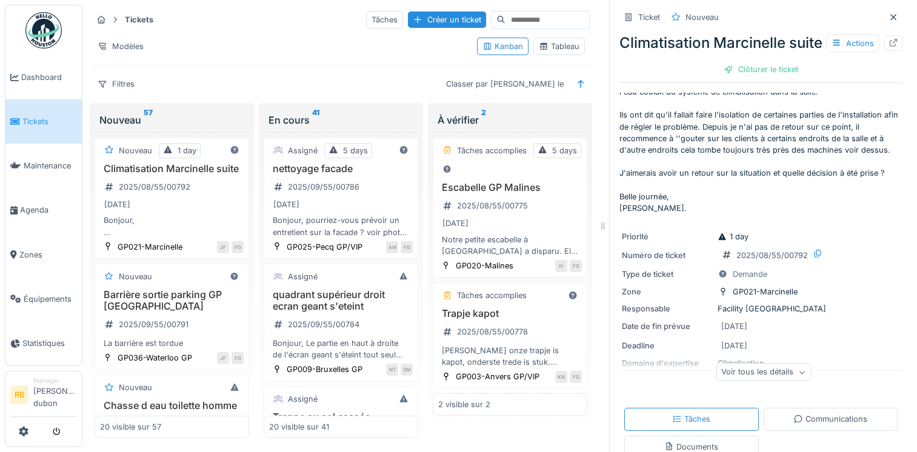
scroll to position [53, 0]
click at [371, 187] on div "nettoyage facade 2025/09/55/00786 [DATE] Bonjour, pourriez-vous prévoir un entr…" at bounding box center [341, 200] width 144 height 75
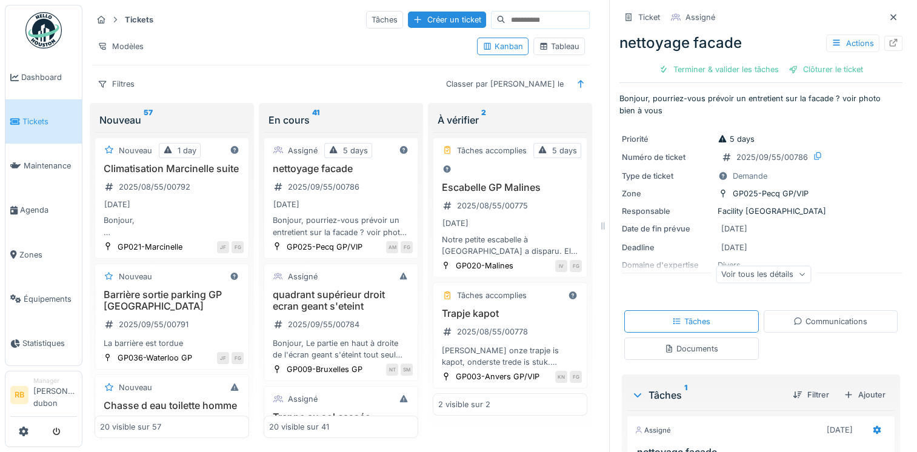
click at [767, 273] on div "Voir tous les détails" at bounding box center [763, 275] width 95 height 18
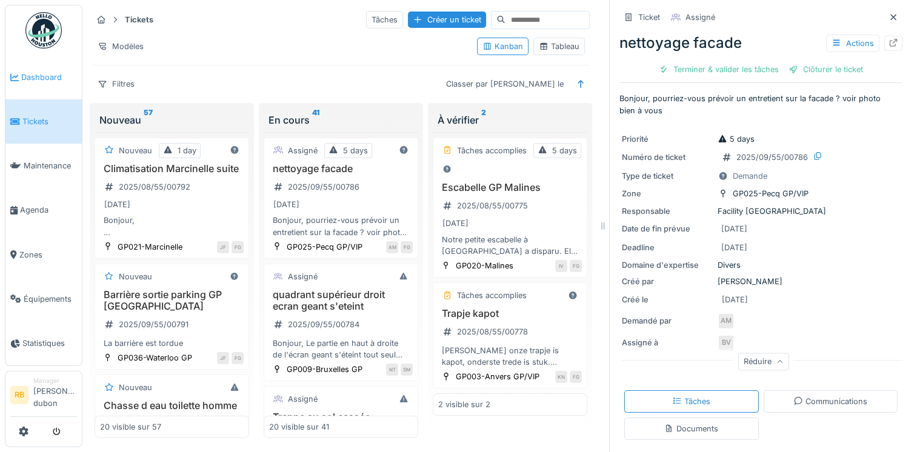
click at [19, 68] on link "Dashboard" at bounding box center [43, 77] width 76 height 44
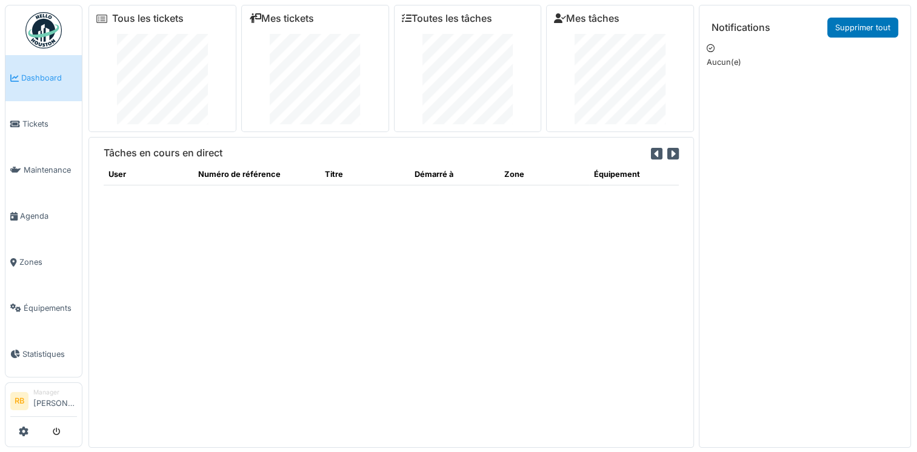
click at [44, 118] on span "Tickets" at bounding box center [49, 124] width 55 height 12
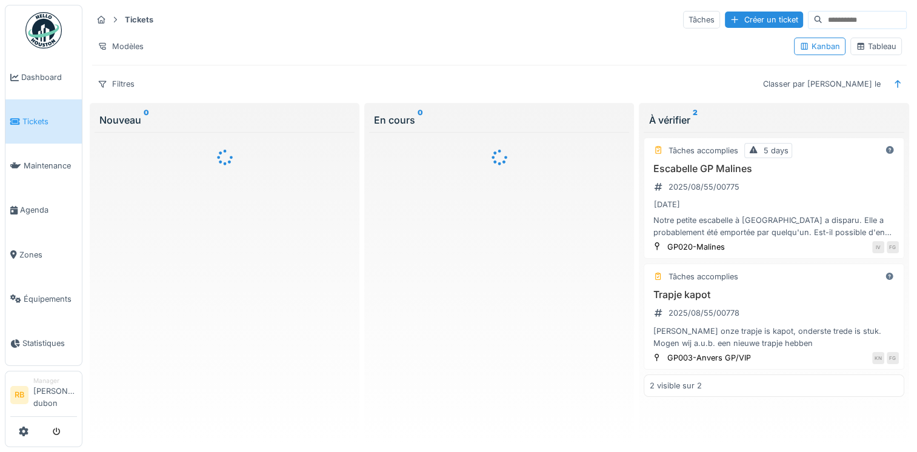
click at [44, 116] on span "Tickets" at bounding box center [49, 122] width 55 height 12
